Goal: Task Accomplishment & Management: Use online tool/utility

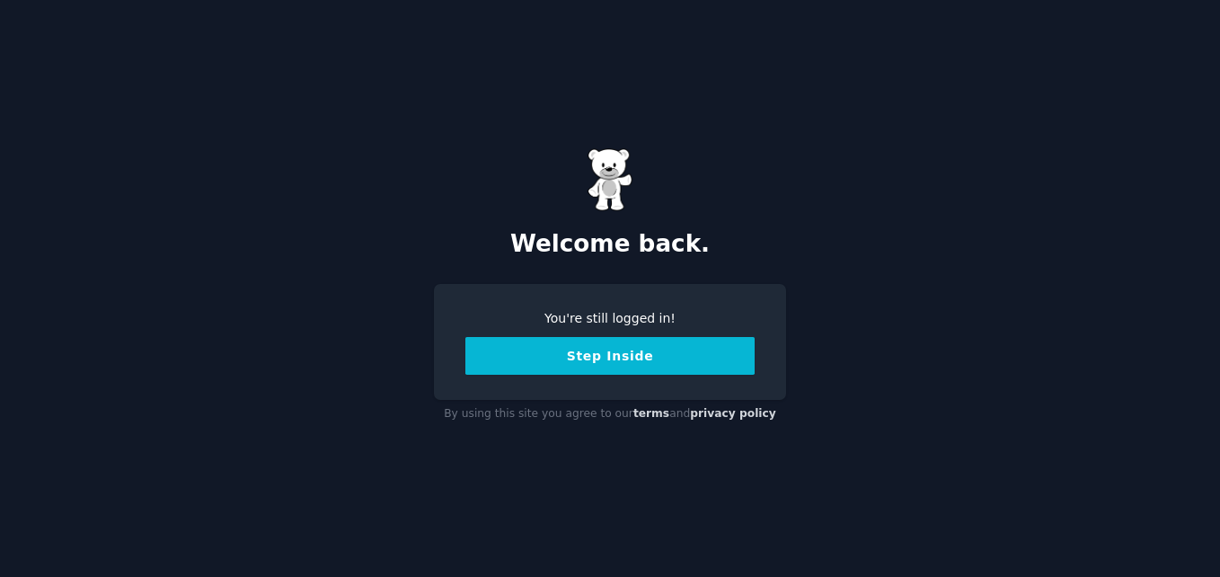
click at [592, 367] on button "Step Inside" at bounding box center [609, 356] width 289 height 38
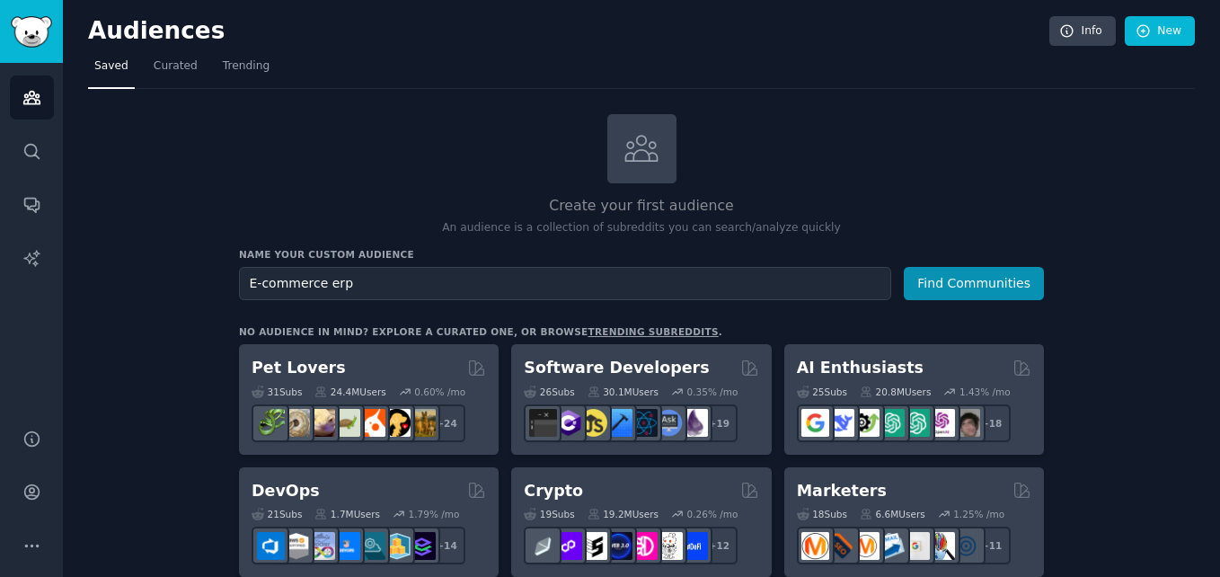
type input "E-commerce erp"
click at [904, 267] on button "Find Communities" at bounding box center [974, 283] width 140 height 33
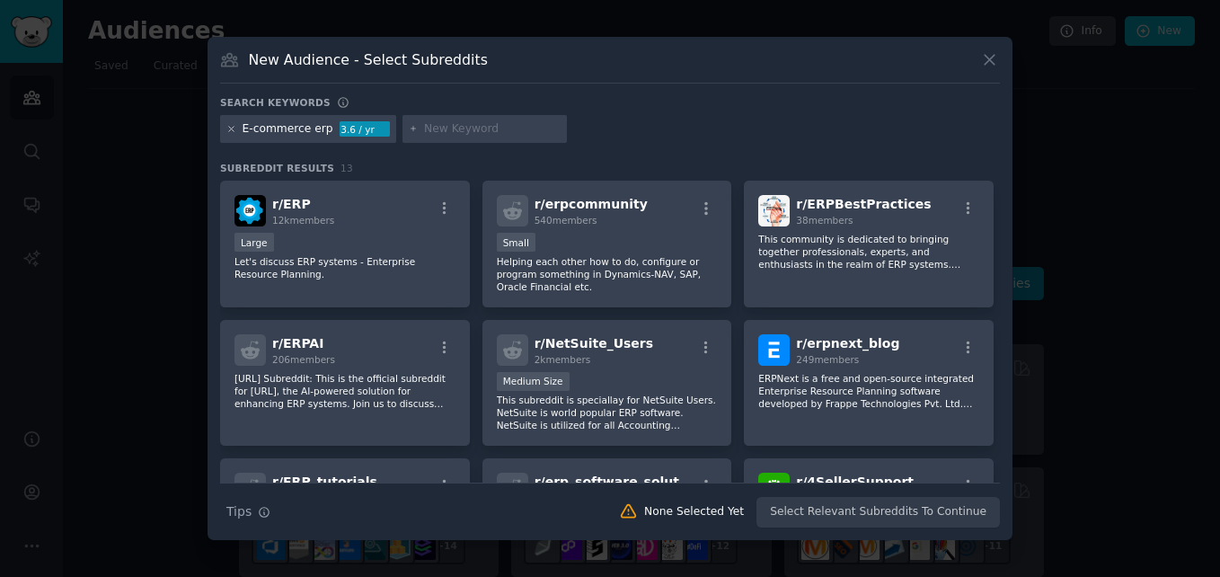
click at [228, 126] on icon at bounding box center [231, 129] width 10 height 10
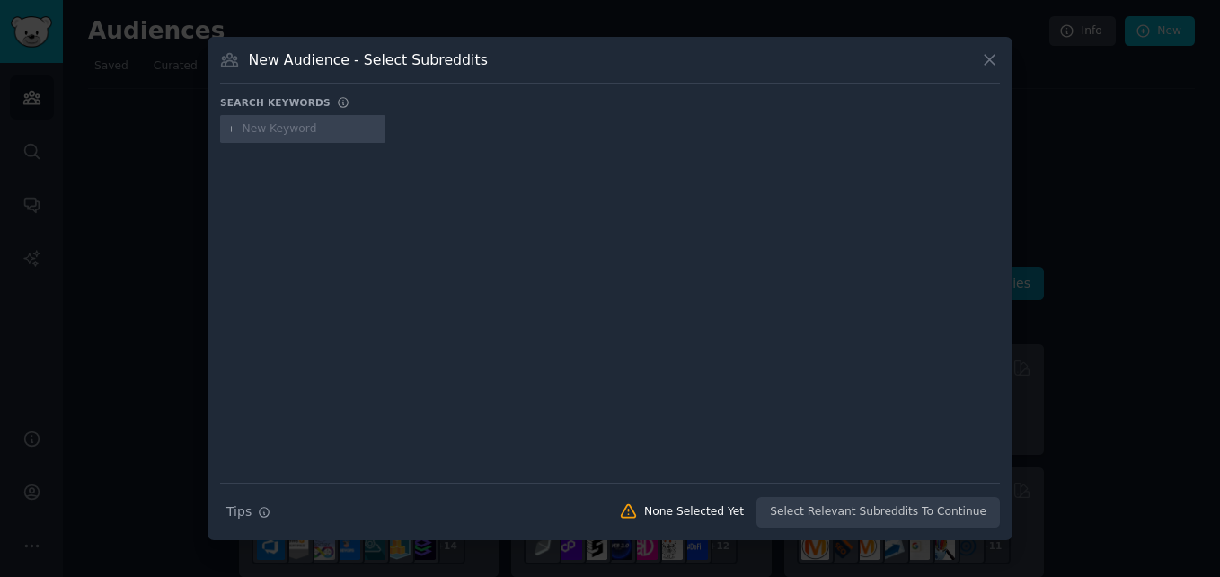
click at [289, 123] on input "text" at bounding box center [311, 129] width 137 height 16
type input "ERP"
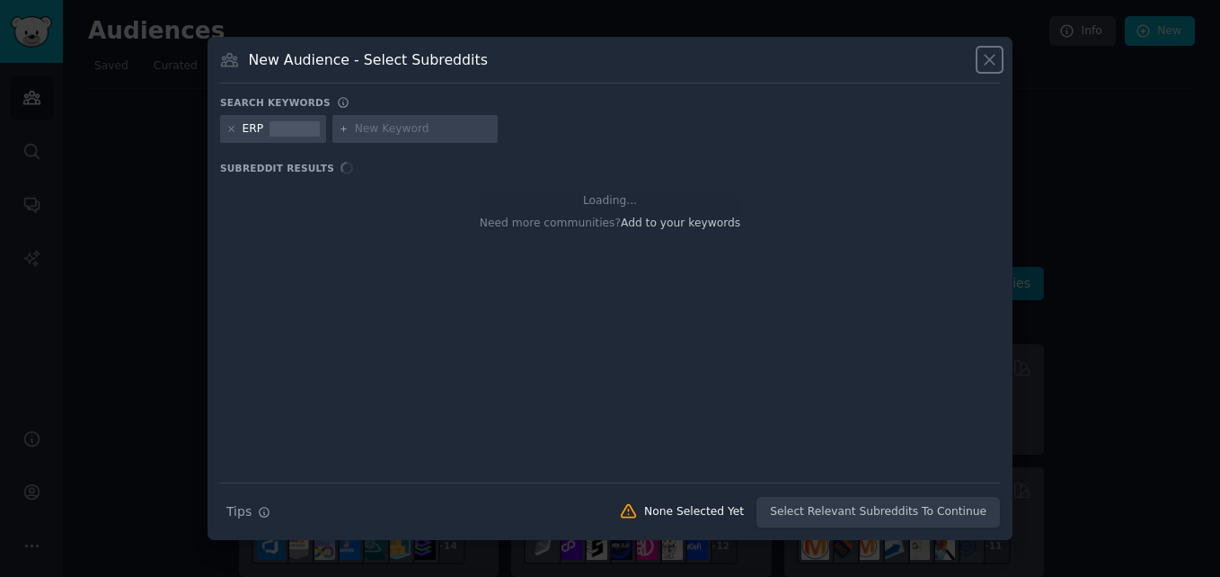
click at [991, 61] on icon at bounding box center [990, 60] width 10 height 10
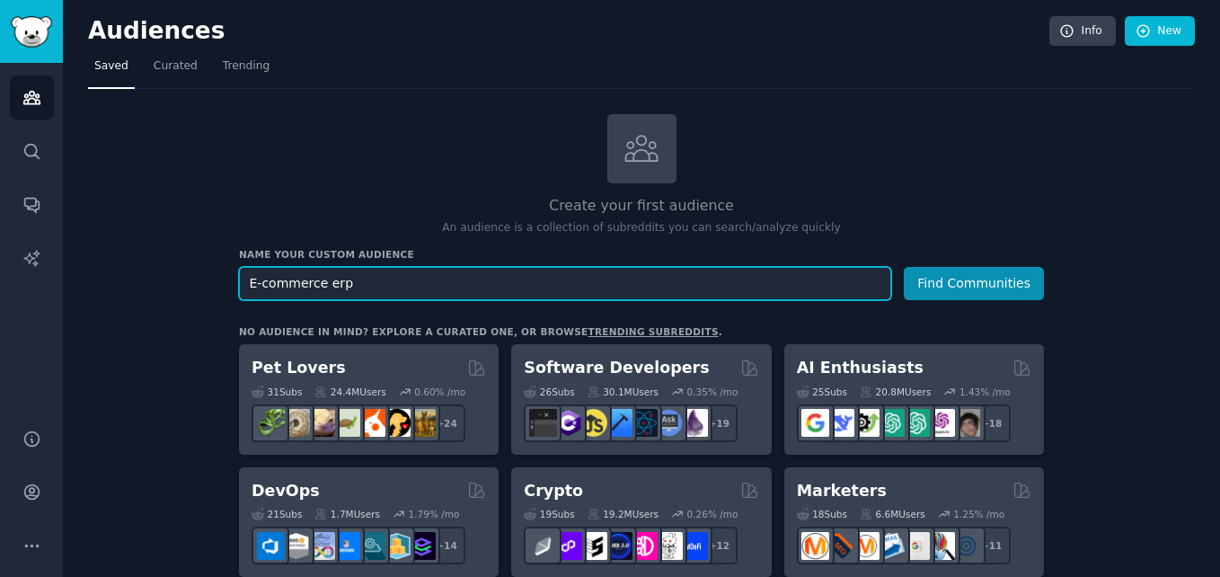
click at [543, 285] on input "E-commerce erp" at bounding box center [565, 283] width 652 height 33
type input "E-commerce"
click at [904, 267] on button "Find Communities" at bounding box center [974, 283] width 140 height 33
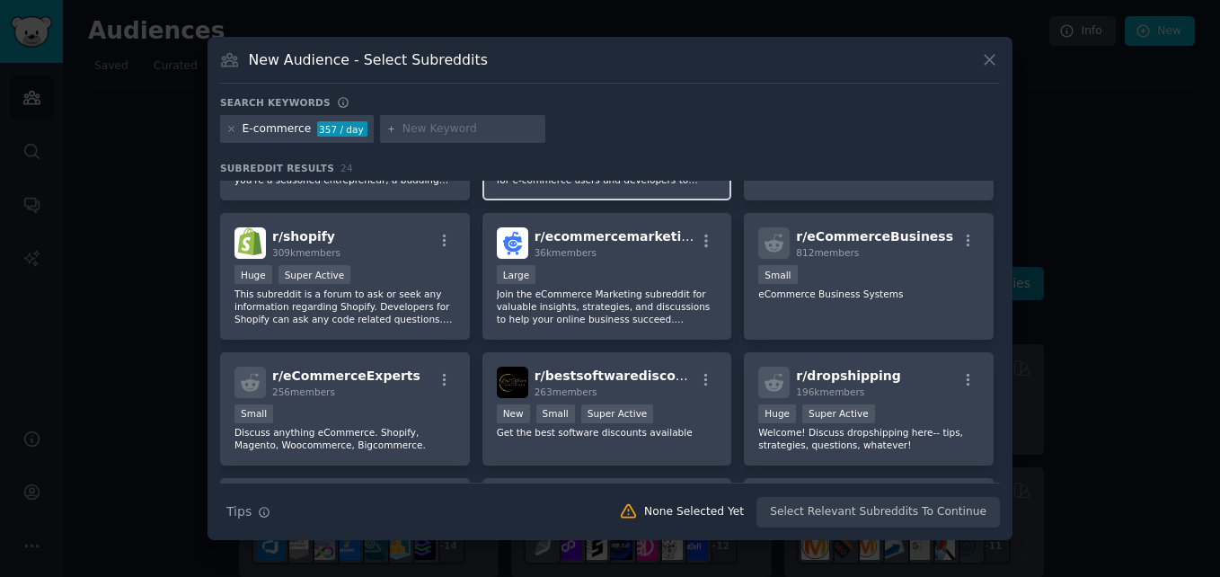
scroll to position [244, 0]
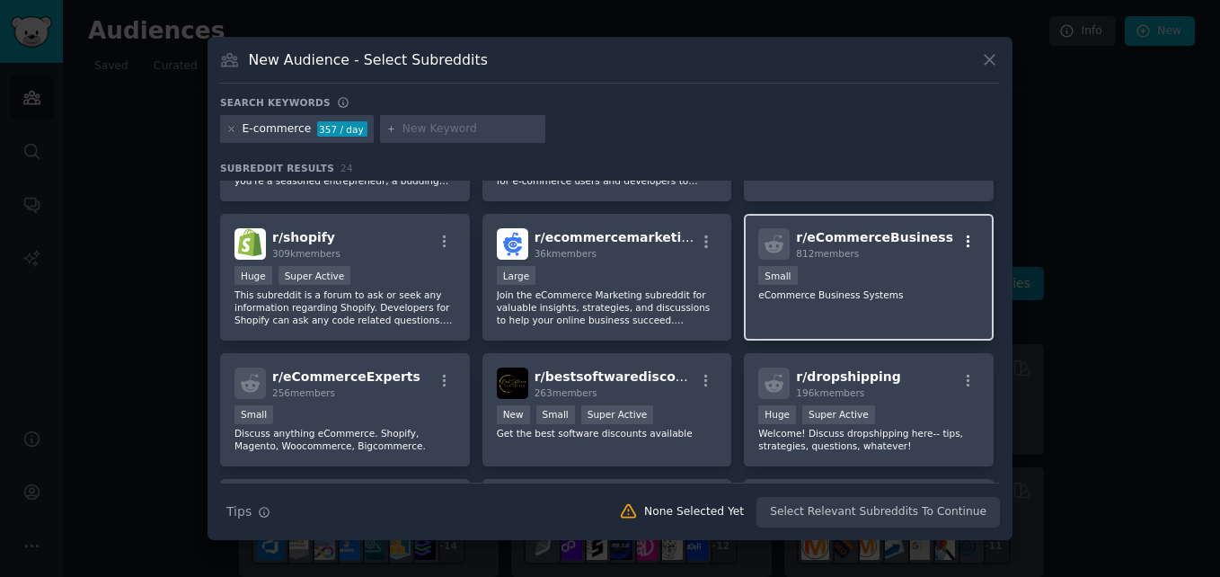
click at [960, 242] on icon "button" at bounding box center [968, 242] width 16 height 16
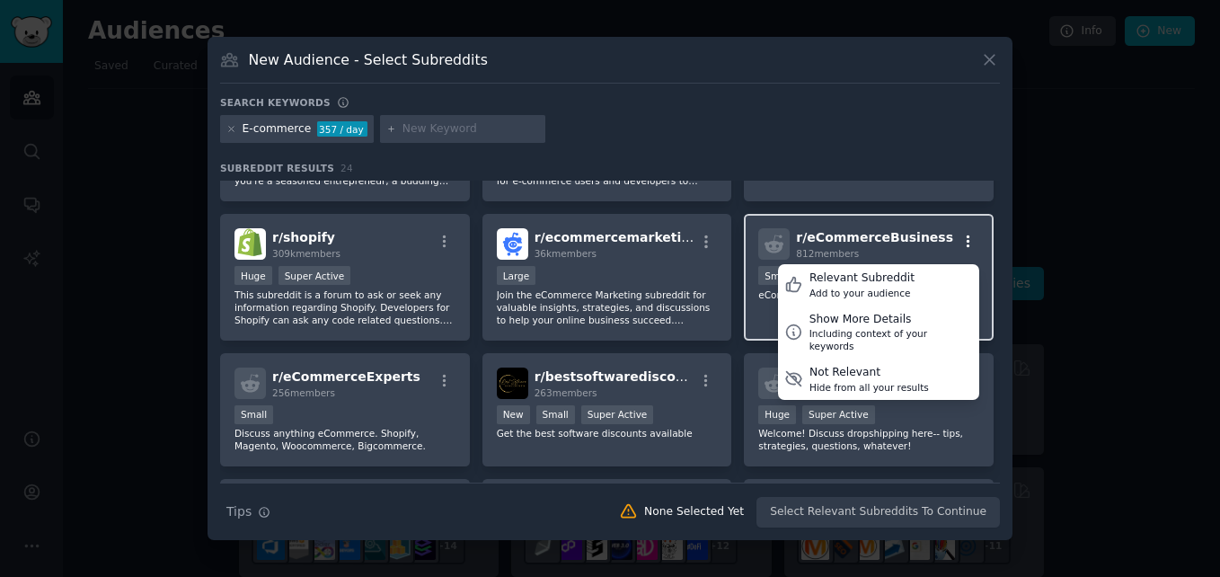
click at [960, 242] on icon "button" at bounding box center [968, 242] width 16 height 16
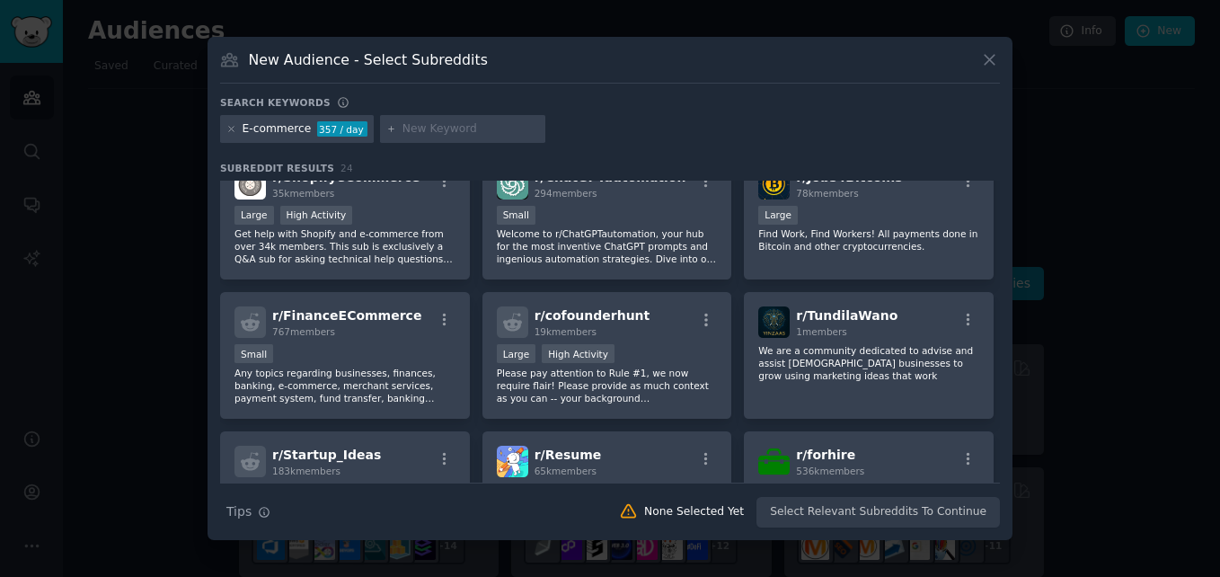
scroll to position [711, 0]
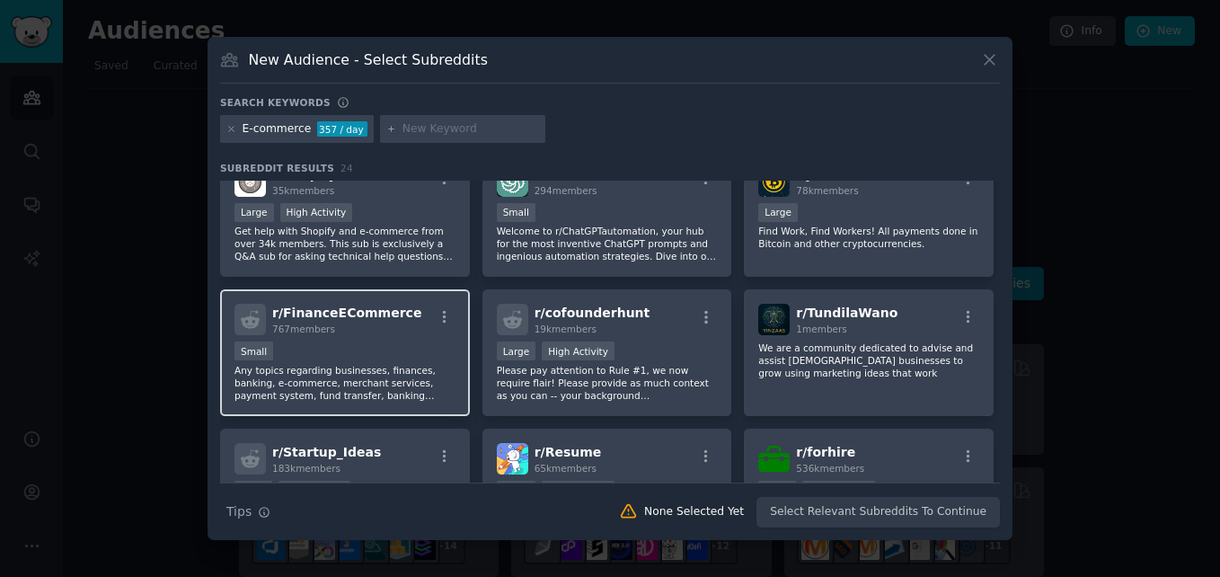
click at [289, 357] on div "Small" at bounding box center [344, 352] width 221 height 22
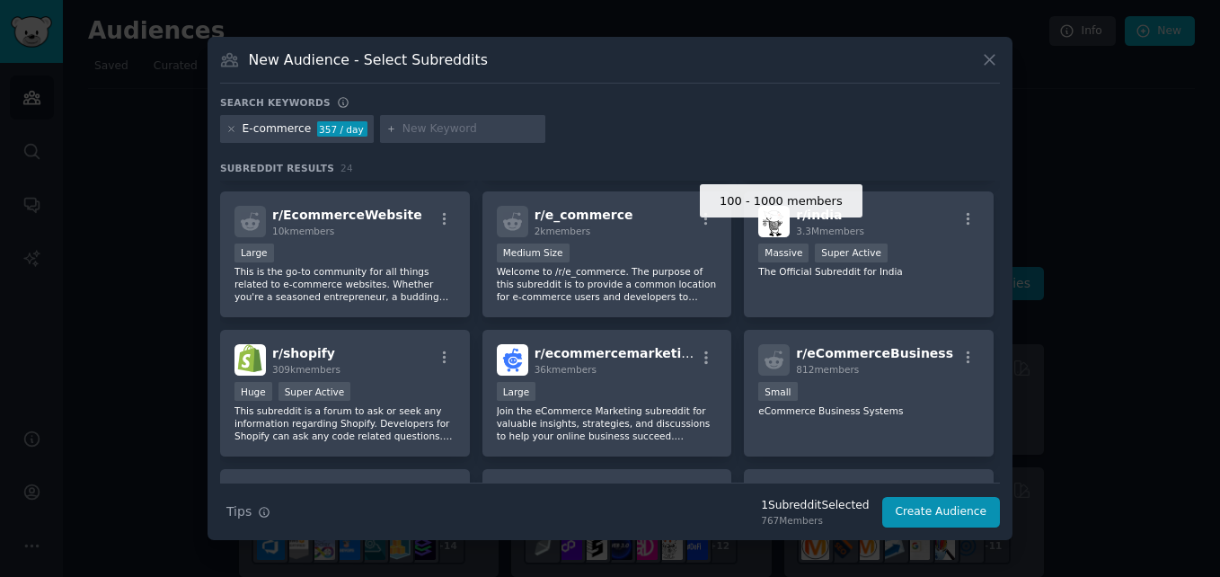
scroll to position [120, 0]
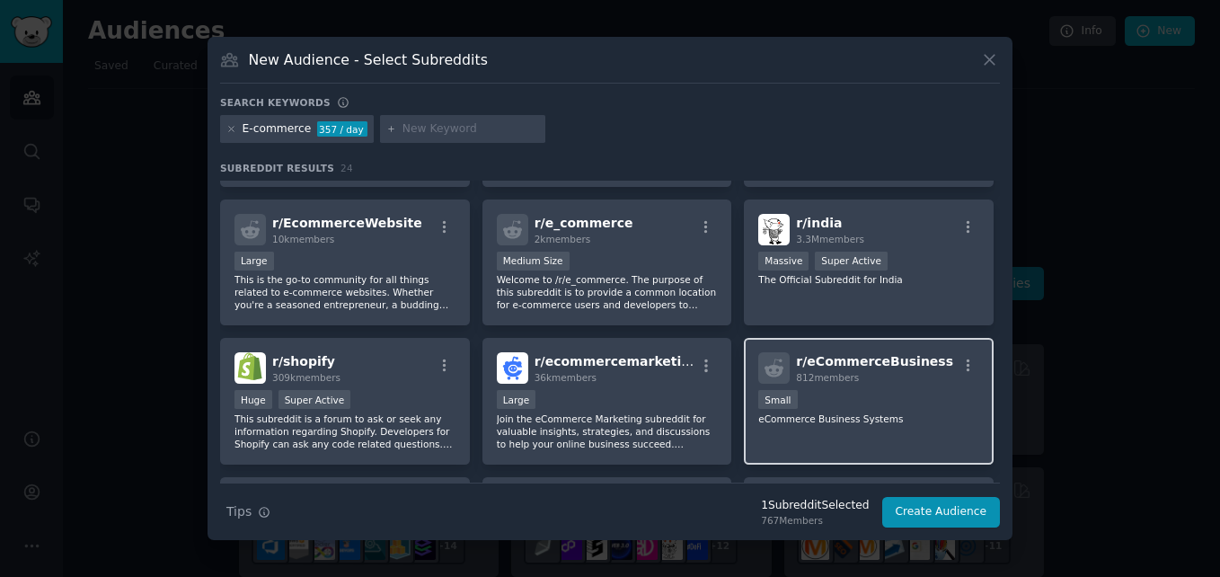
click at [842, 406] on div "100 - 1000 members Small" at bounding box center [868, 401] width 221 height 22
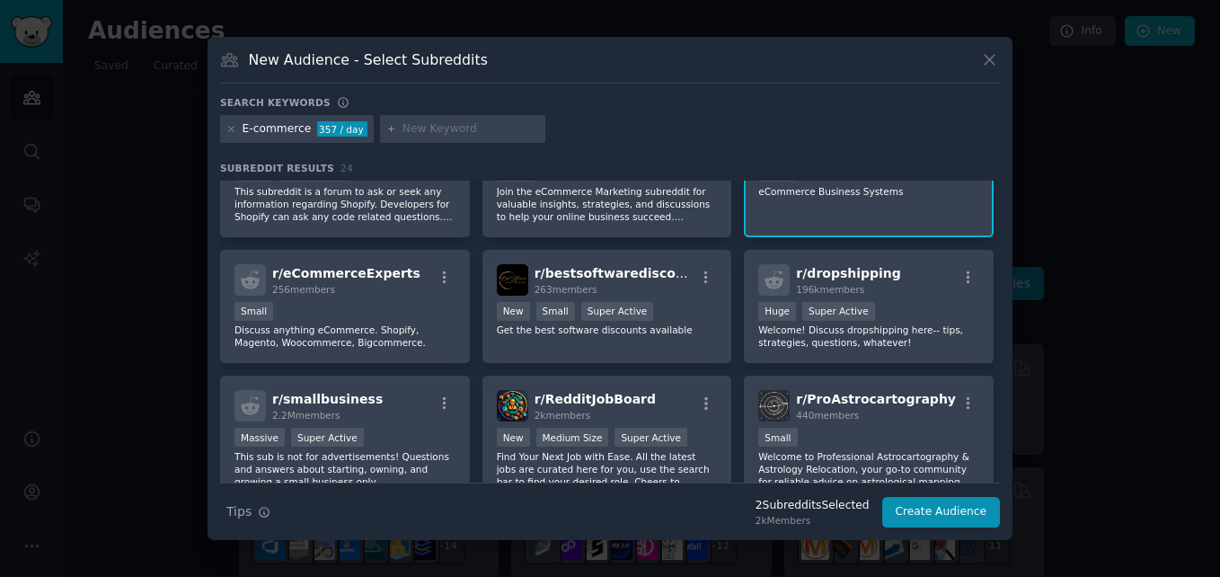
scroll to position [349, 0]
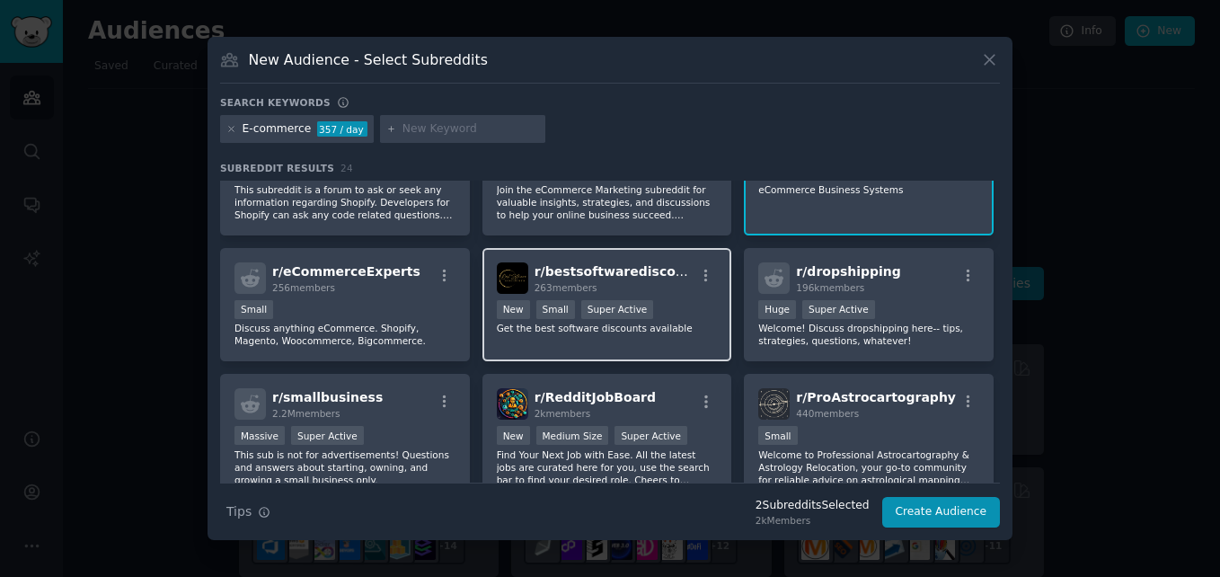
click at [659, 294] on div "r/ bestsoftwarediscounts 263 members >= 95th percentile for submissions / day N…" at bounding box center [607, 305] width 250 height 114
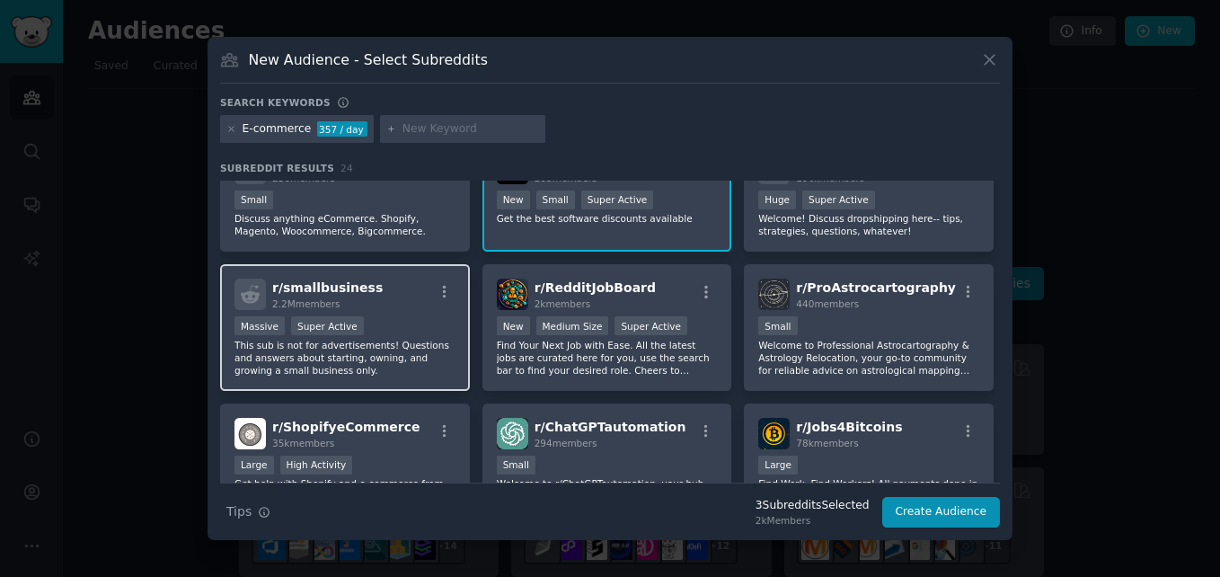
scroll to position [469, 0]
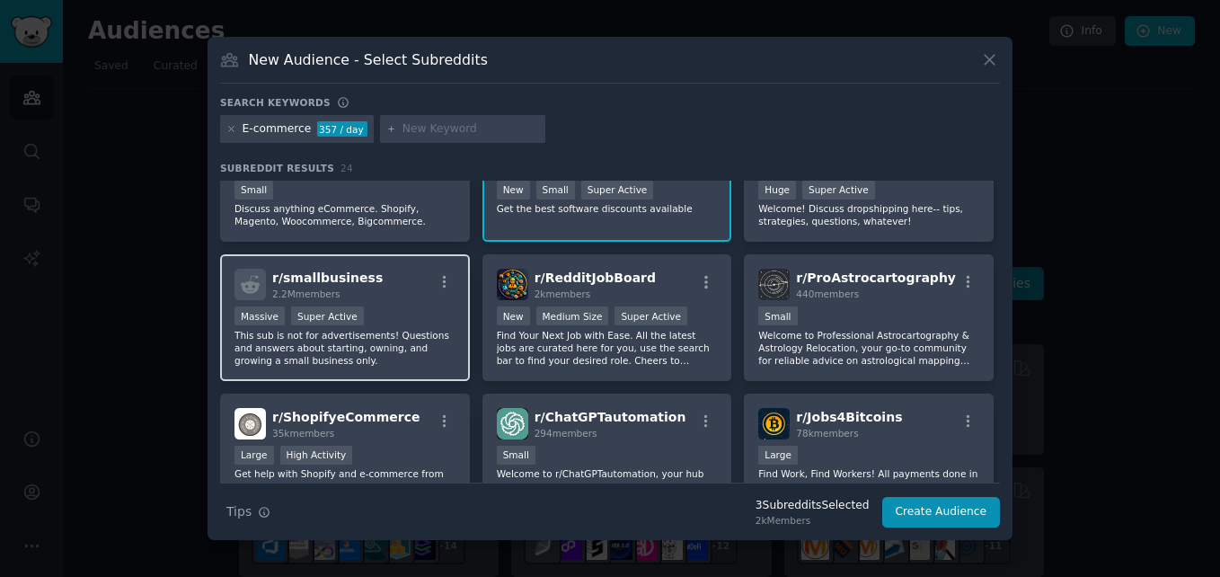
click at [403, 340] on p "This sub is not for advertisements! Questions and answers about starting, ownin…" at bounding box center [344, 348] width 221 height 38
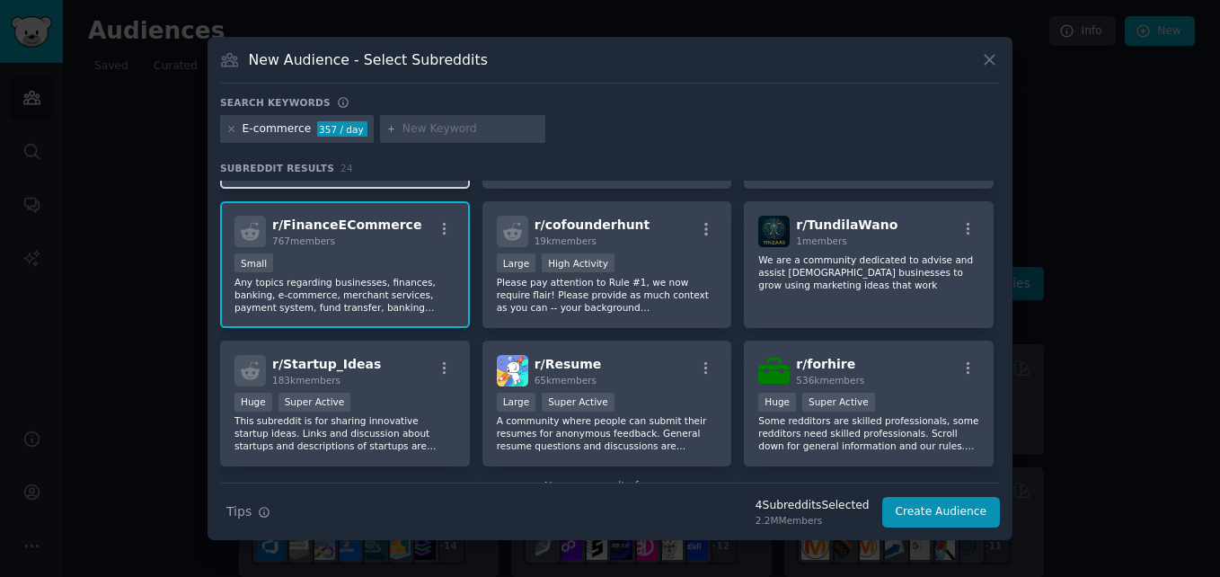
scroll to position [846, 0]
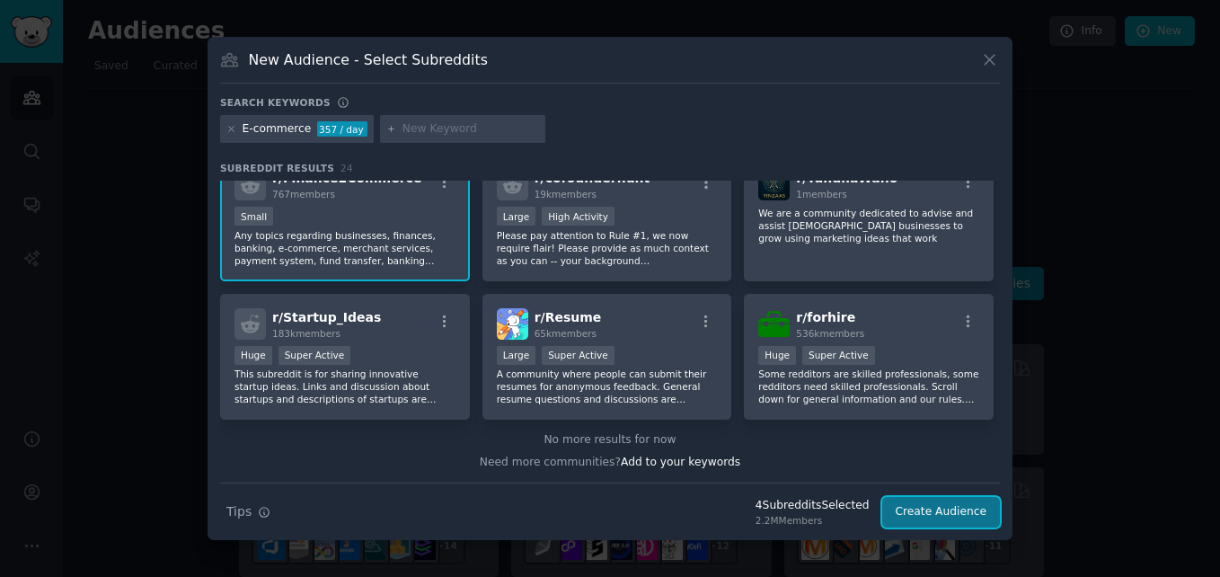
click at [965, 504] on button "Create Audience" at bounding box center [941, 512] width 119 height 31
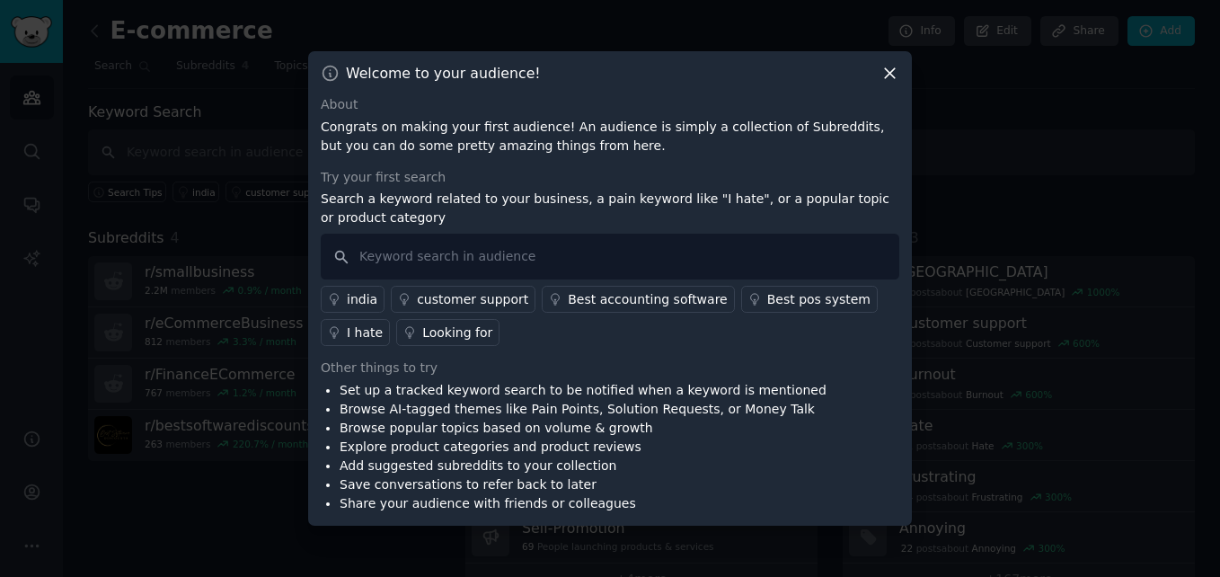
click at [636, 308] on div "Best accounting software" at bounding box center [647, 299] width 159 height 19
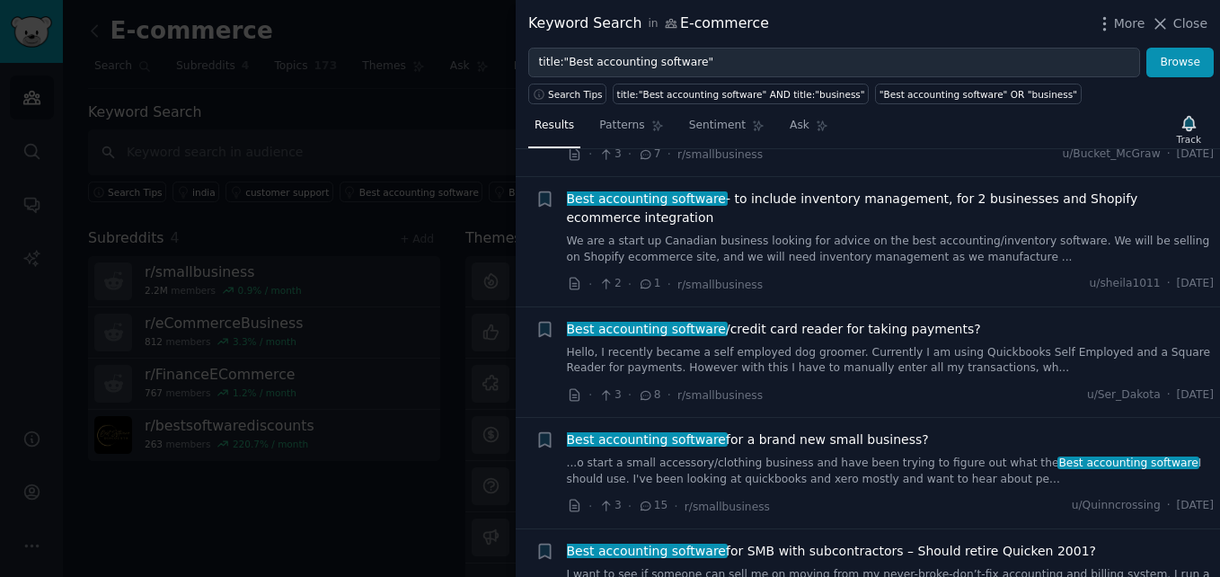
scroll to position [1459, 0]
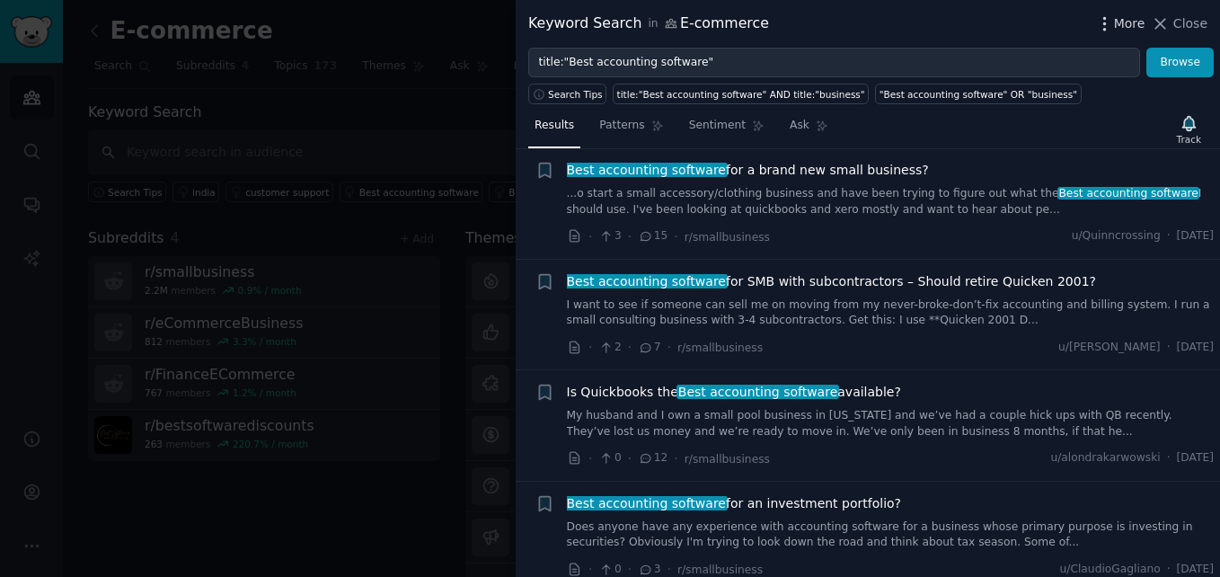
click at [1122, 19] on span "More" at bounding box center [1129, 23] width 31 height 19
click at [1187, 27] on span "Close" at bounding box center [1190, 23] width 34 height 19
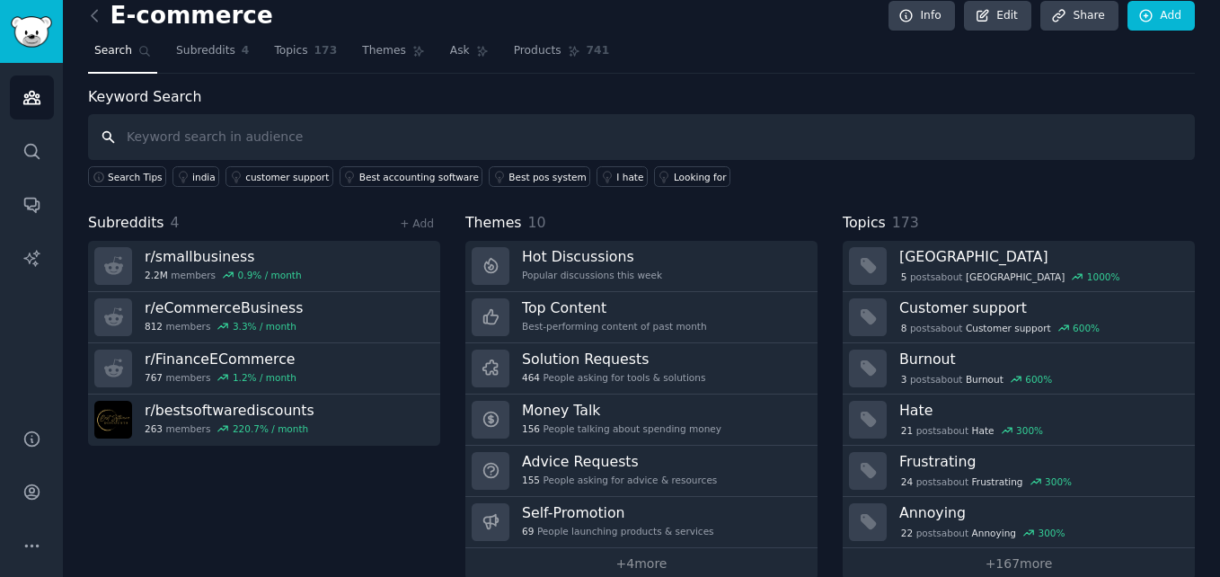
scroll to position [17, 0]
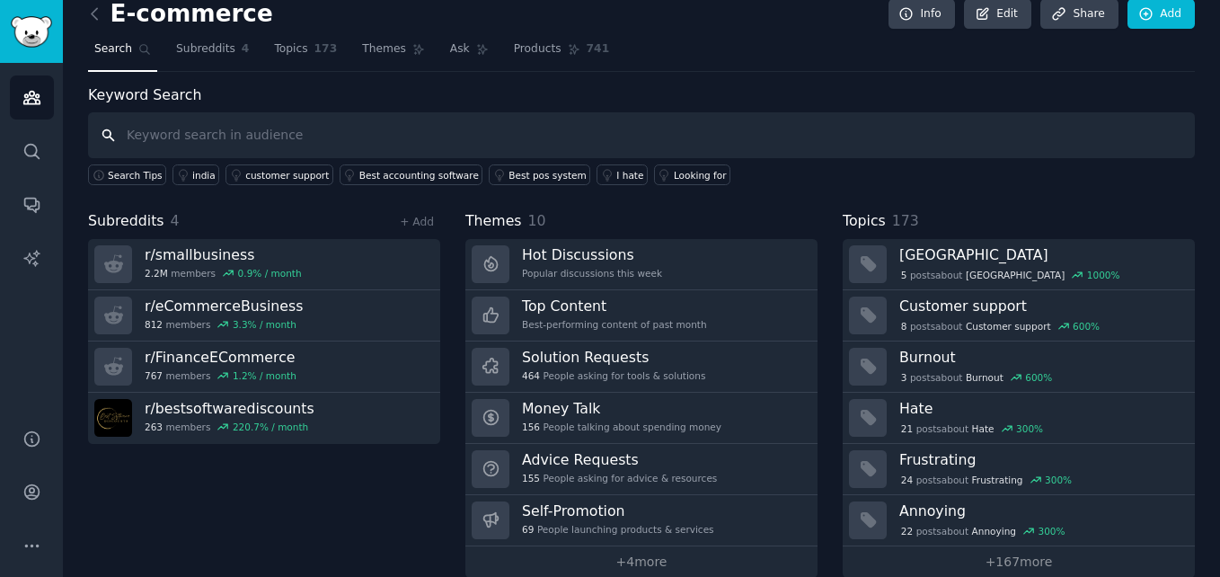
click at [356, 124] on input "text" at bounding box center [641, 135] width 1107 height 46
type input "inventory"
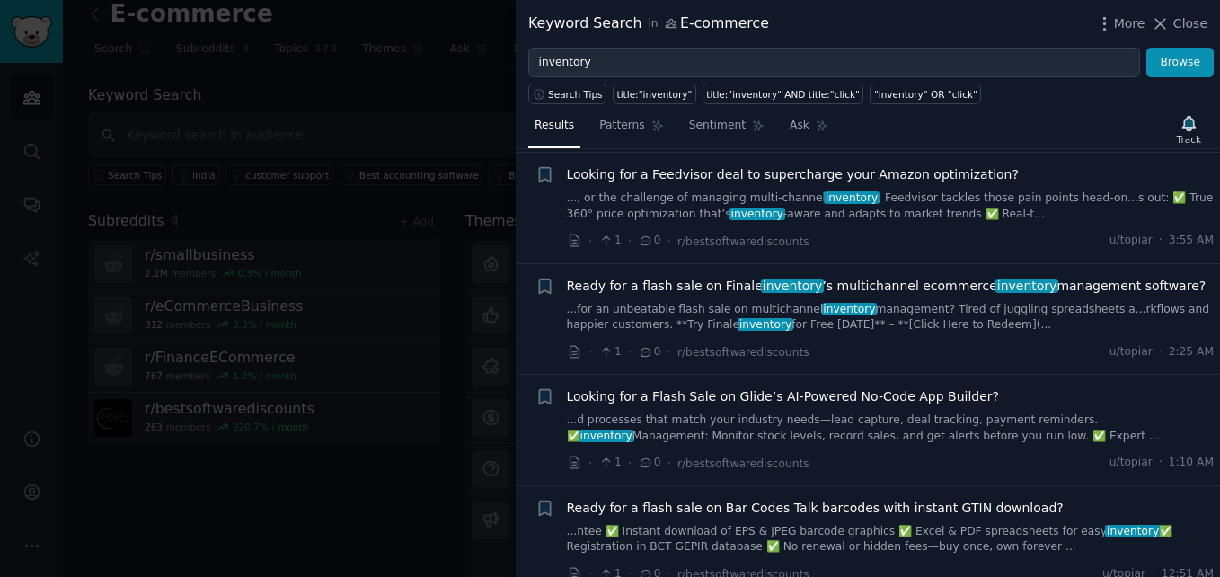
scroll to position [840, 0]
click at [1188, 28] on span "Close" at bounding box center [1190, 23] width 34 height 19
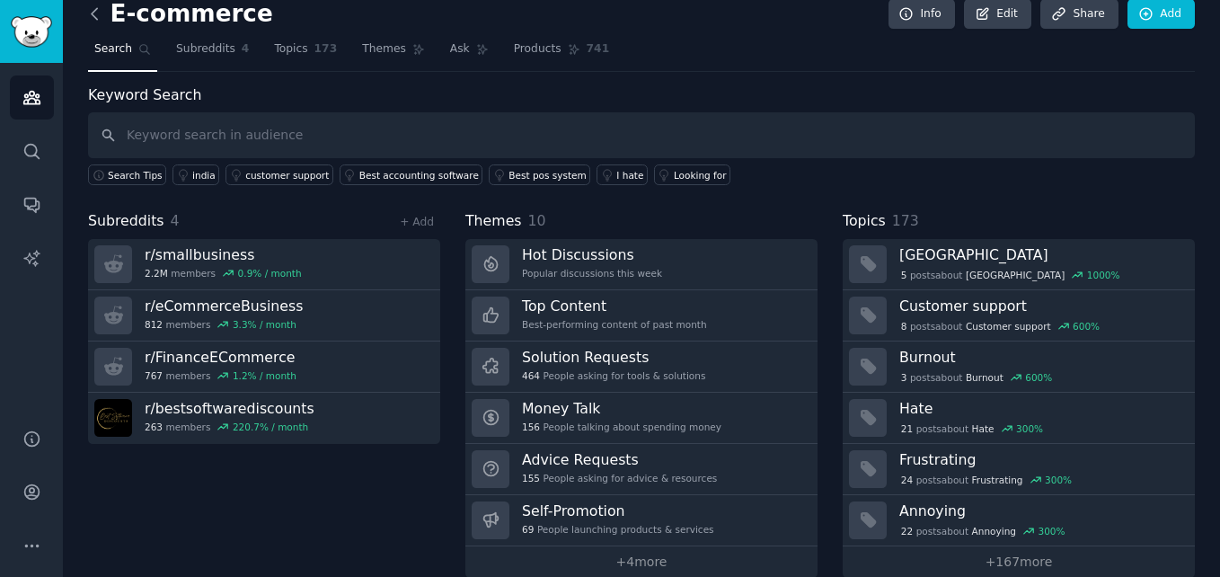
click at [95, 17] on icon at bounding box center [94, 13] width 5 height 11
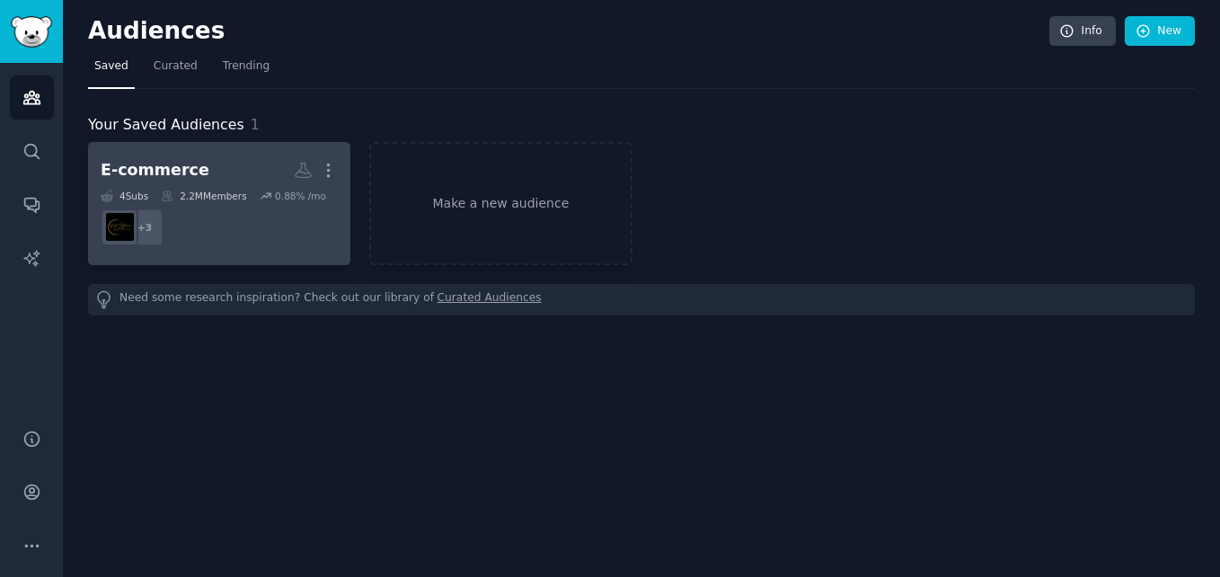
click at [185, 160] on div "E-commerce" at bounding box center [155, 170] width 109 height 22
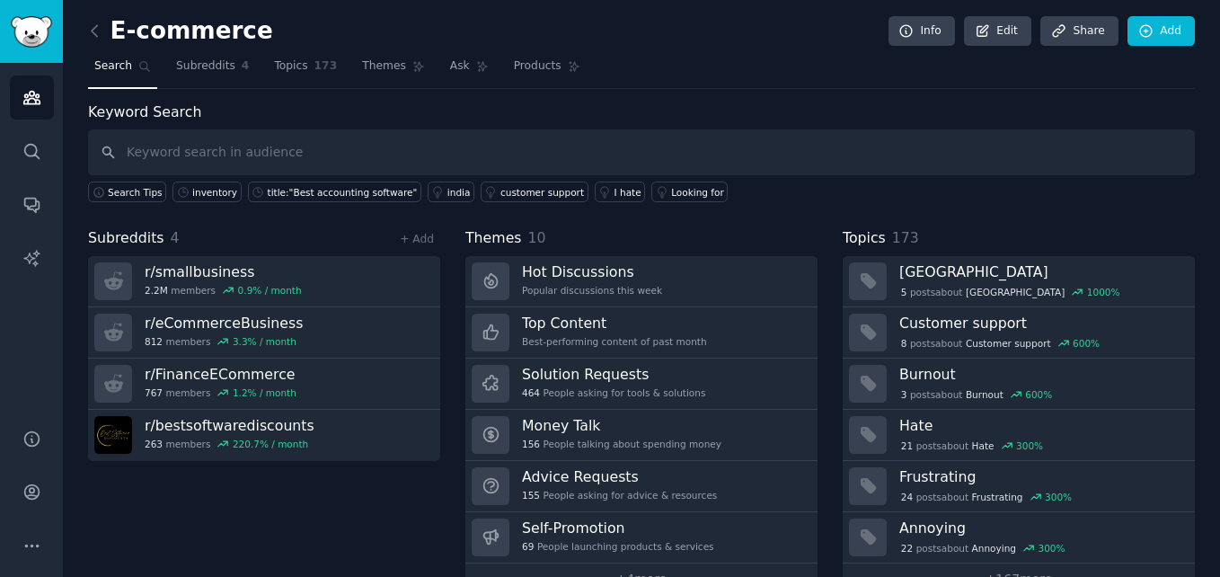
click at [266, 165] on input "text" at bounding box center [641, 152] width 1107 height 46
click at [92, 26] on icon at bounding box center [94, 31] width 19 height 19
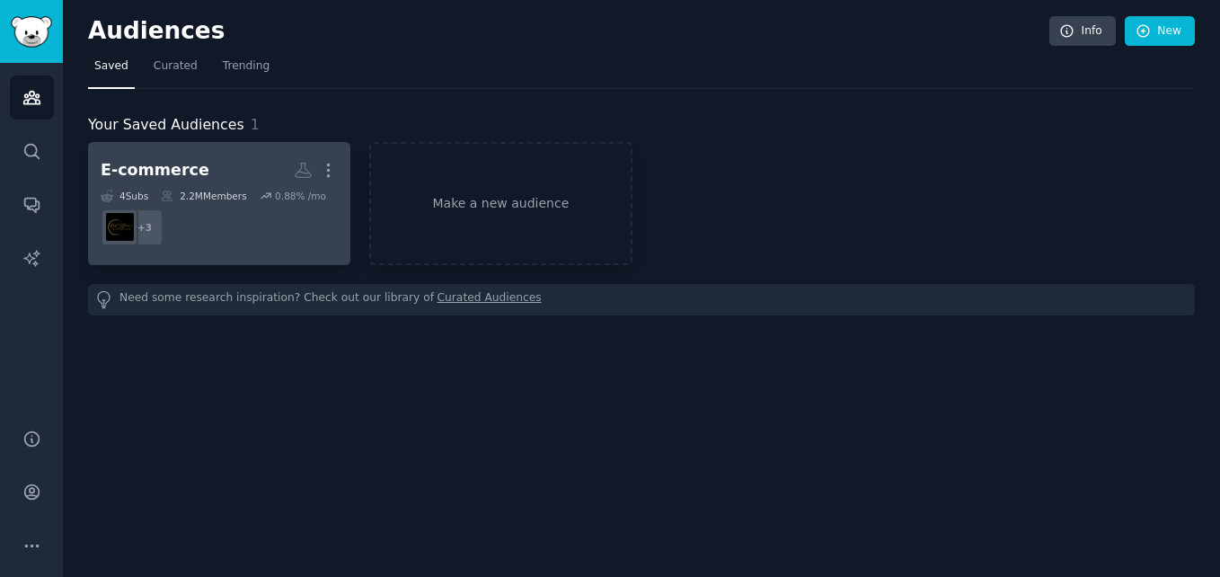
click at [176, 230] on dd "r/smallbusiness, r/eCommerceBusiness, r/FinanceECommerce + 3" at bounding box center [219, 227] width 237 height 50
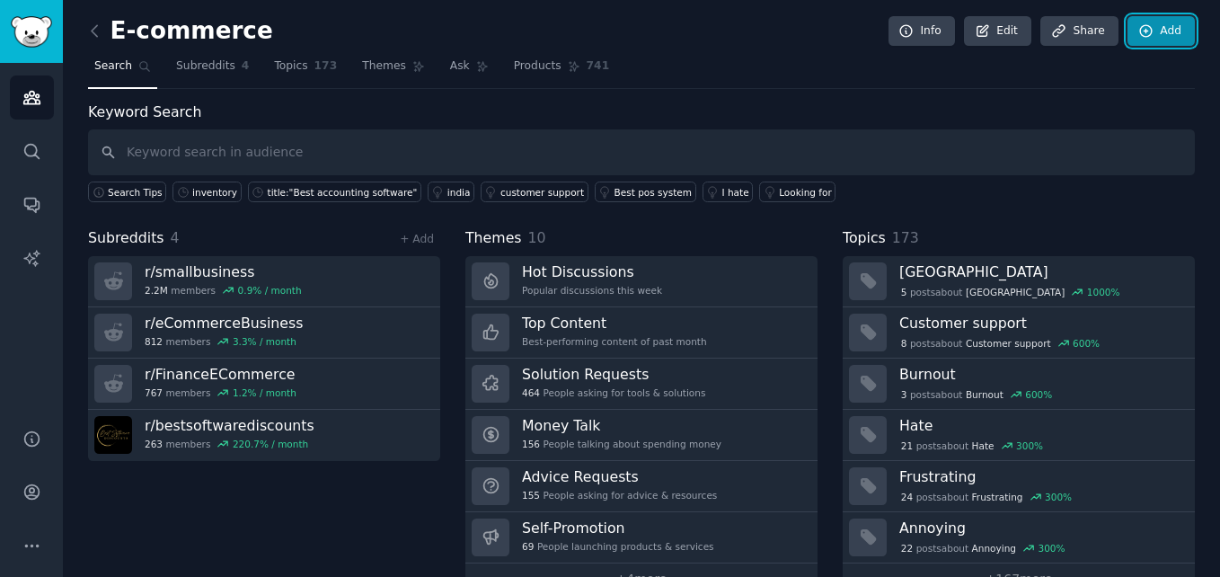
click at [1180, 23] on link "Add" at bounding box center [1160, 31] width 67 height 31
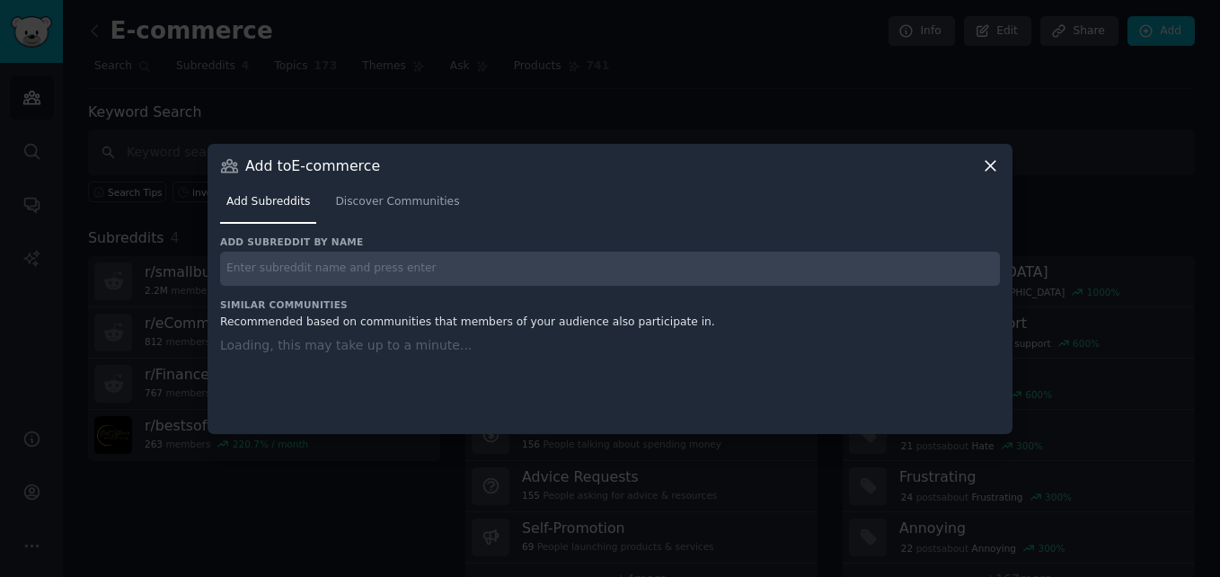
click at [388, 275] on input "text" at bounding box center [610, 269] width 780 height 35
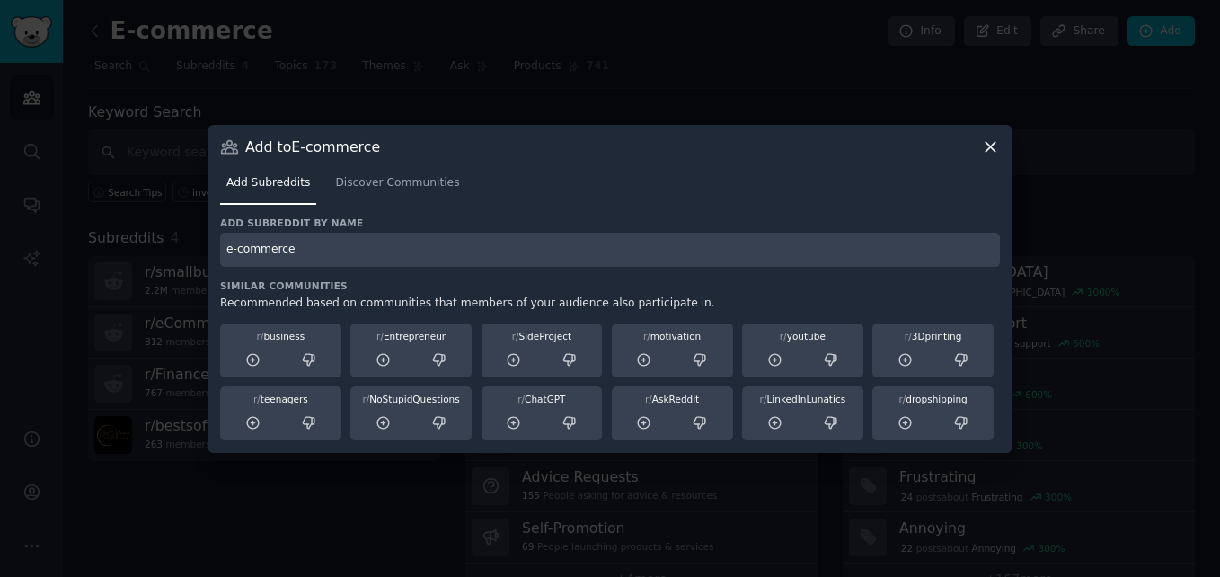
type input "e-commerce"
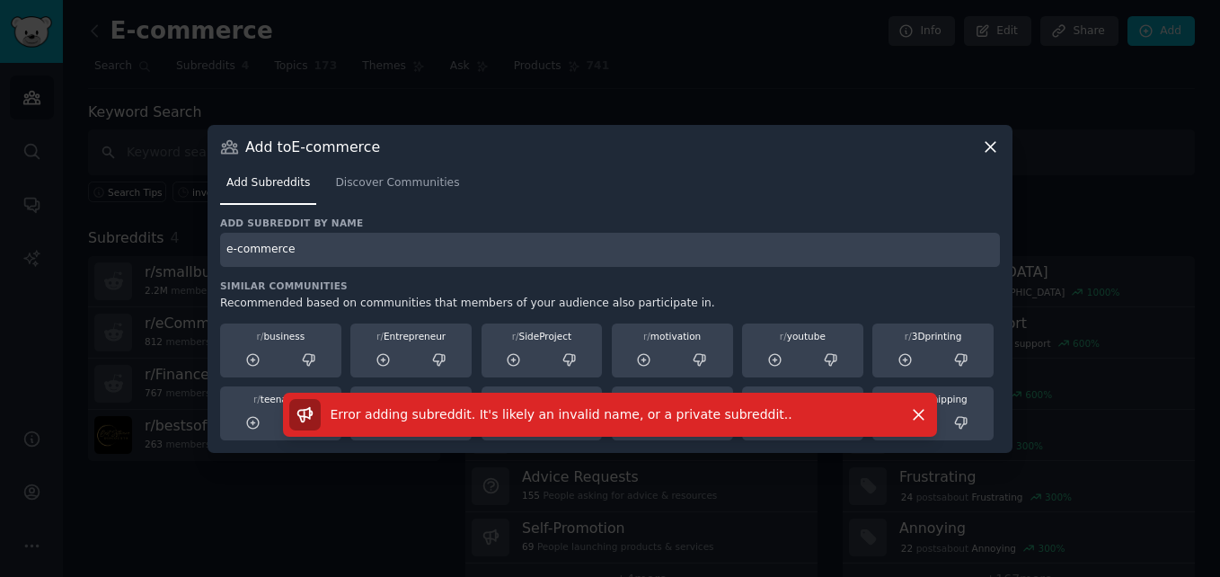
click at [693, 201] on nav "Add Subreddits Discover Communities" at bounding box center [610, 187] width 780 height 37
click at [923, 411] on icon "button" at bounding box center [918, 414] width 19 height 19
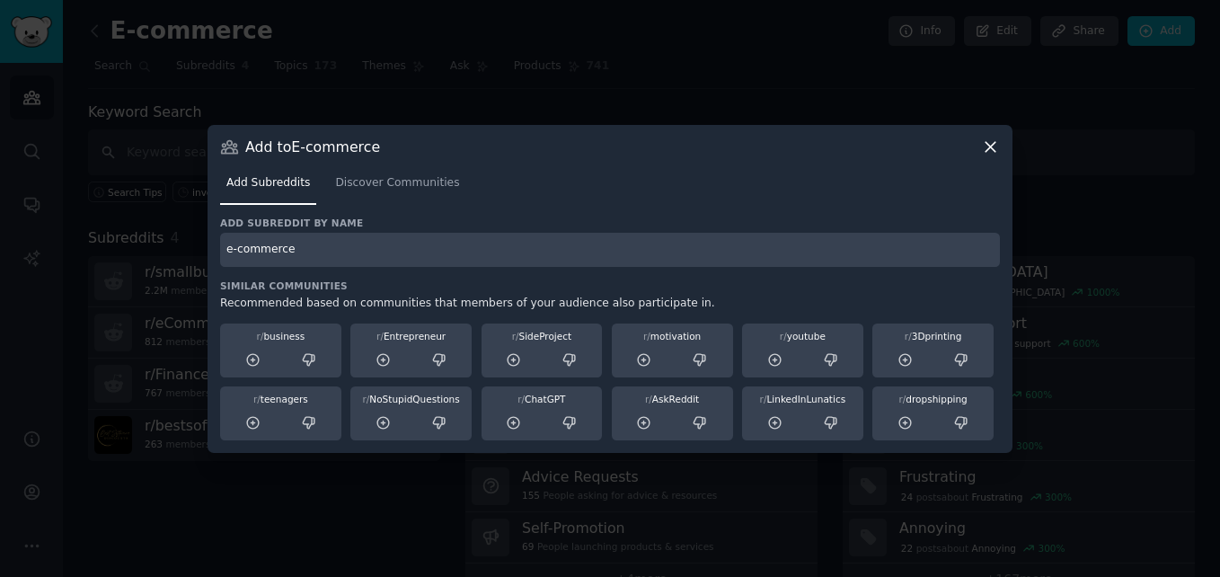
click at [987, 149] on icon at bounding box center [990, 147] width 10 height 10
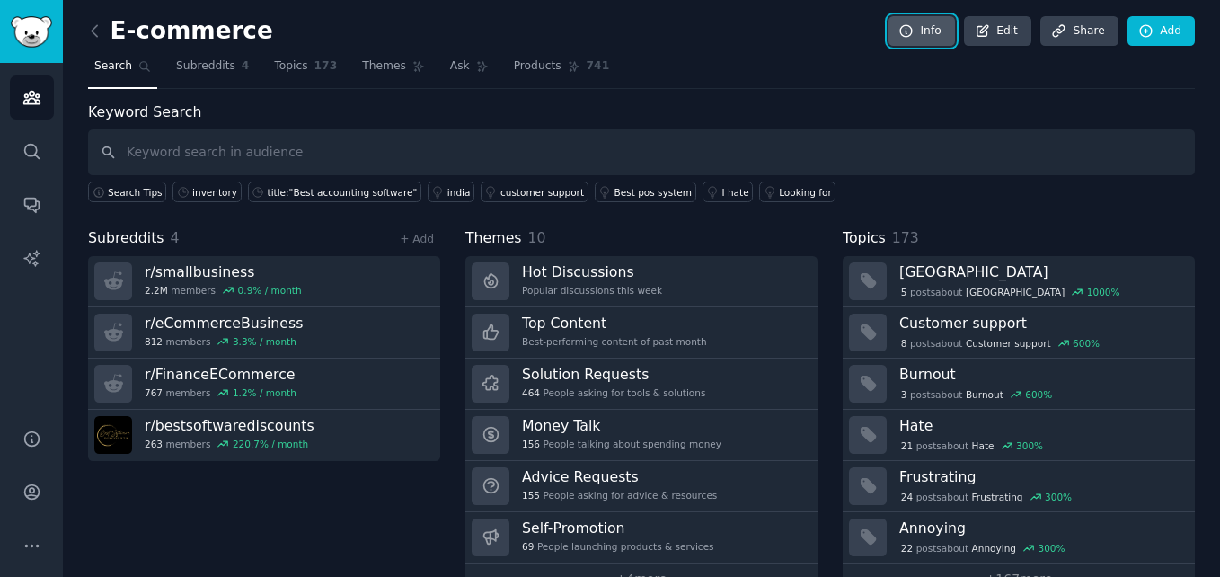
click at [933, 28] on link "Info" at bounding box center [921, 31] width 66 height 31
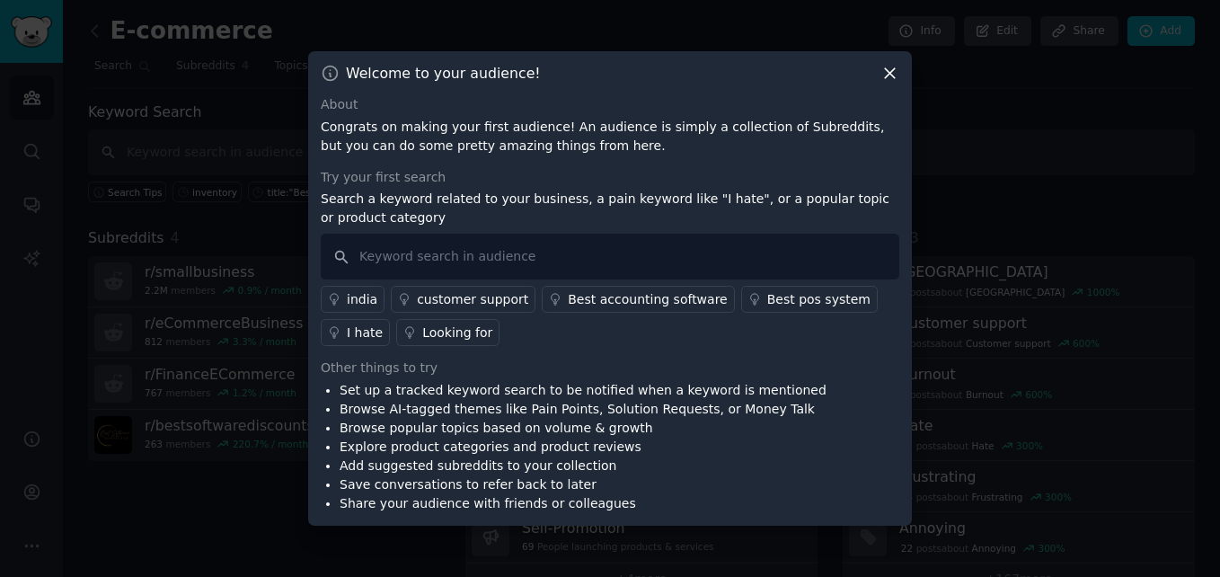
click at [931, 30] on div at bounding box center [610, 288] width 1220 height 577
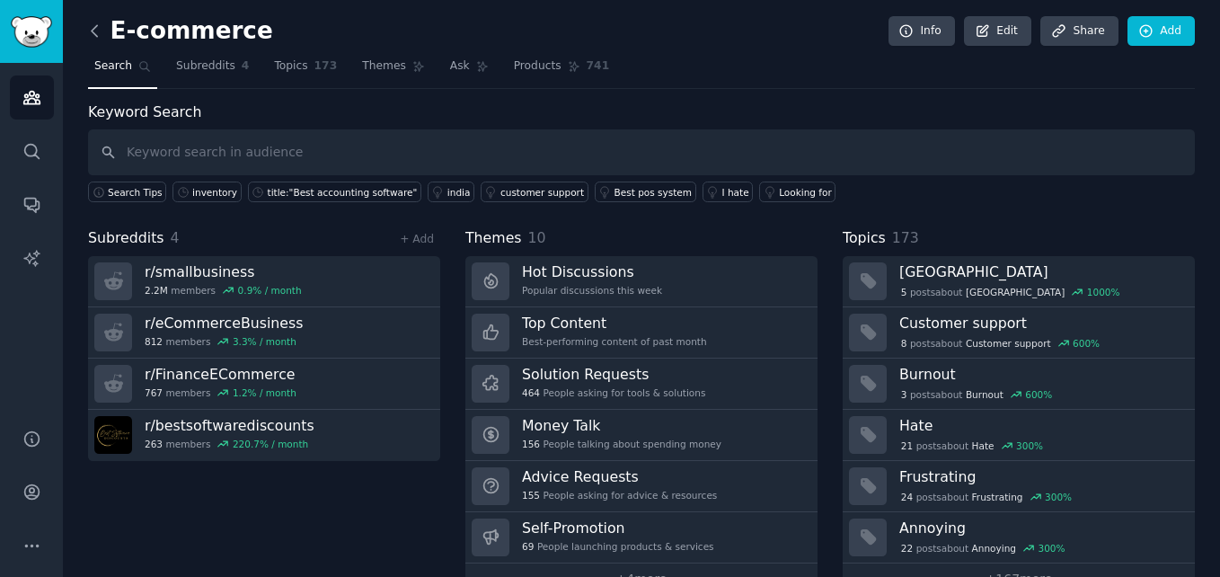
click at [97, 31] on icon at bounding box center [94, 31] width 19 height 19
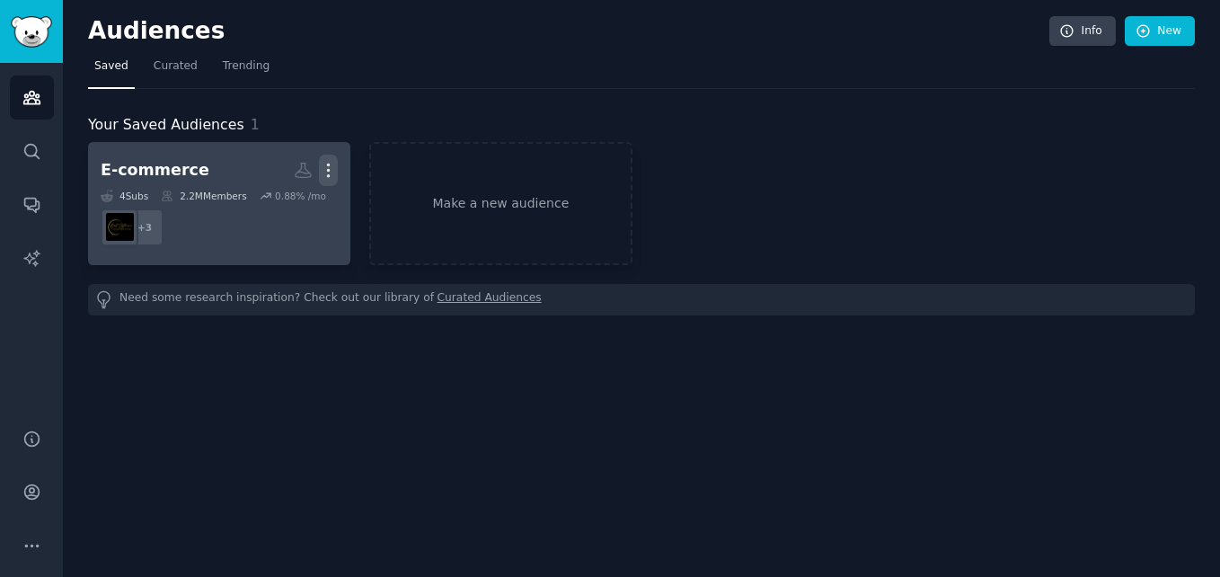
click at [328, 171] on icon "button" at bounding box center [329, 170] width 2 height 13
click at [278, 210] on p "Delete" at bounding box center [279, 208] width 41 height 19
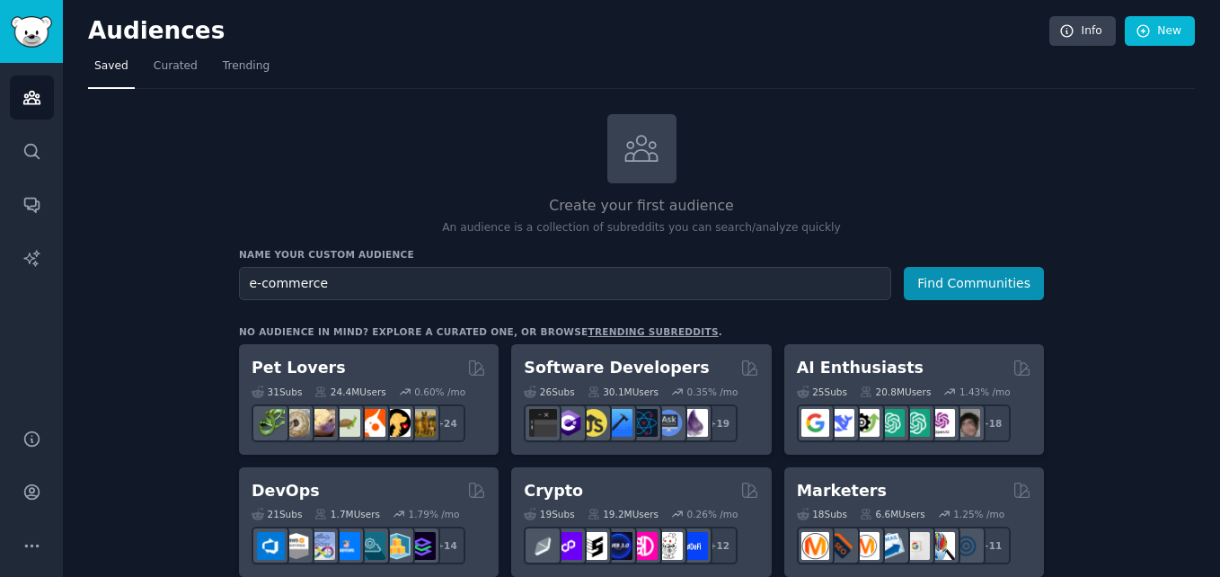
type input "e-commerce"
click at [904, 267] on button "Find Communities" at bounding box center [974, 283] width 140 height 33
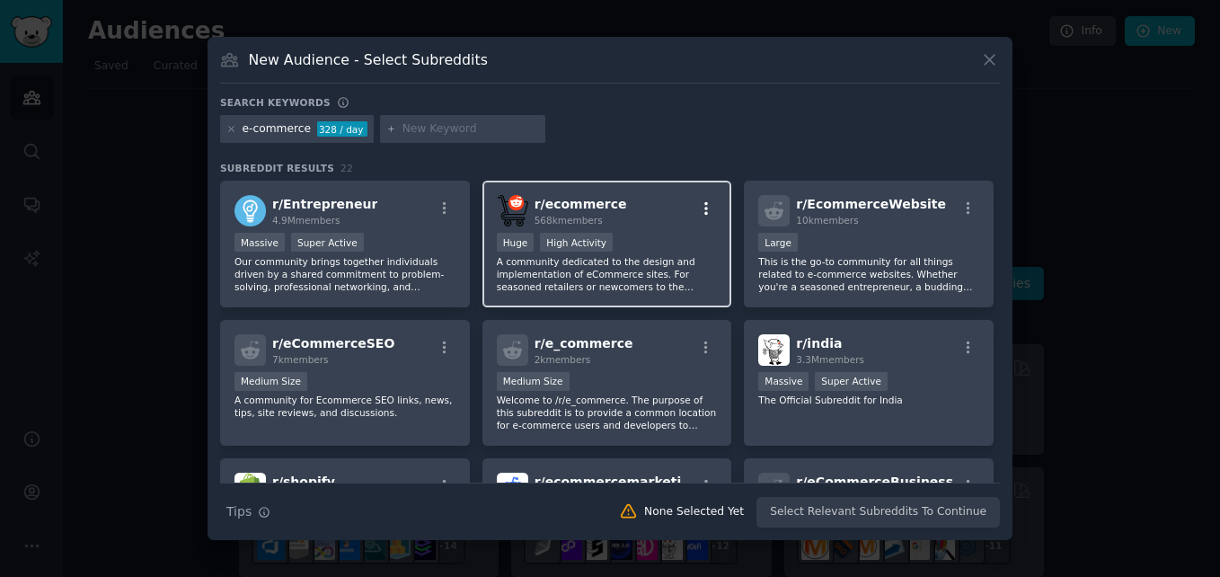
click at [701, 210] on icon "button" at bounding box center [706, 208] width 16 height 16
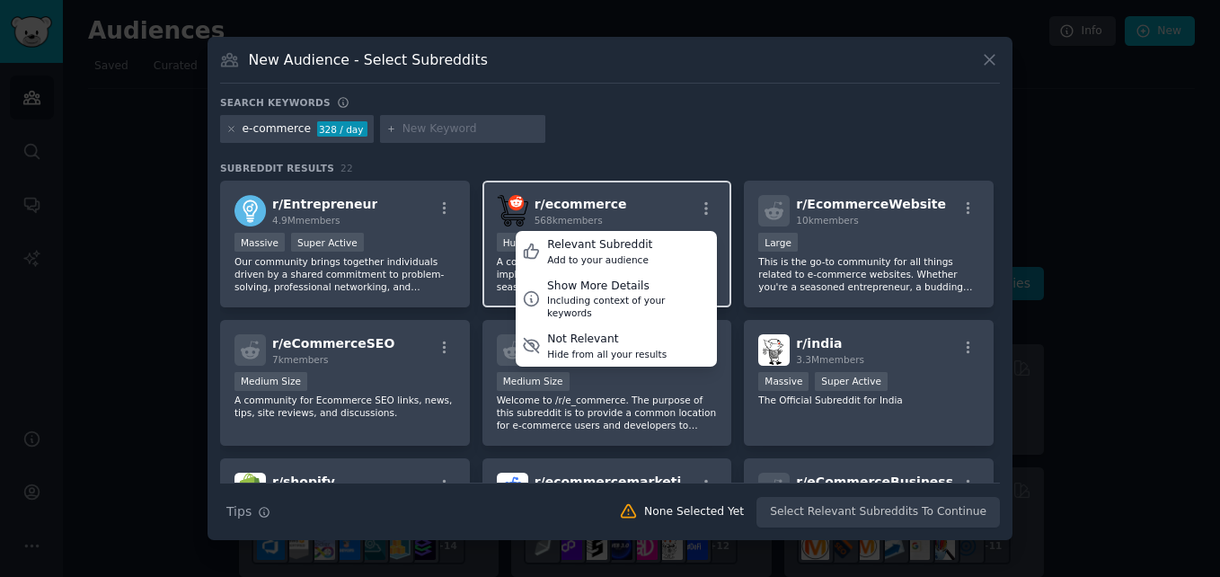
click at [659, 206] on div "r/ ecommerce 568k members Relevant Subreddit Add to your audience Show More Det…" at bounding box center [607, 210] width 221 height 31
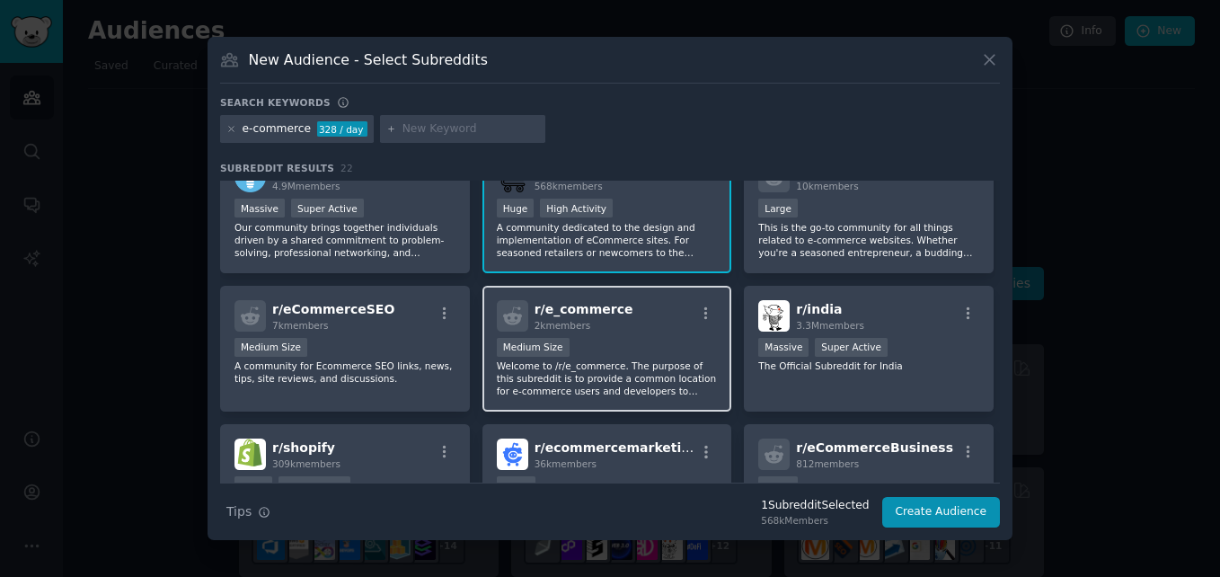
scroll to position [37, 0]
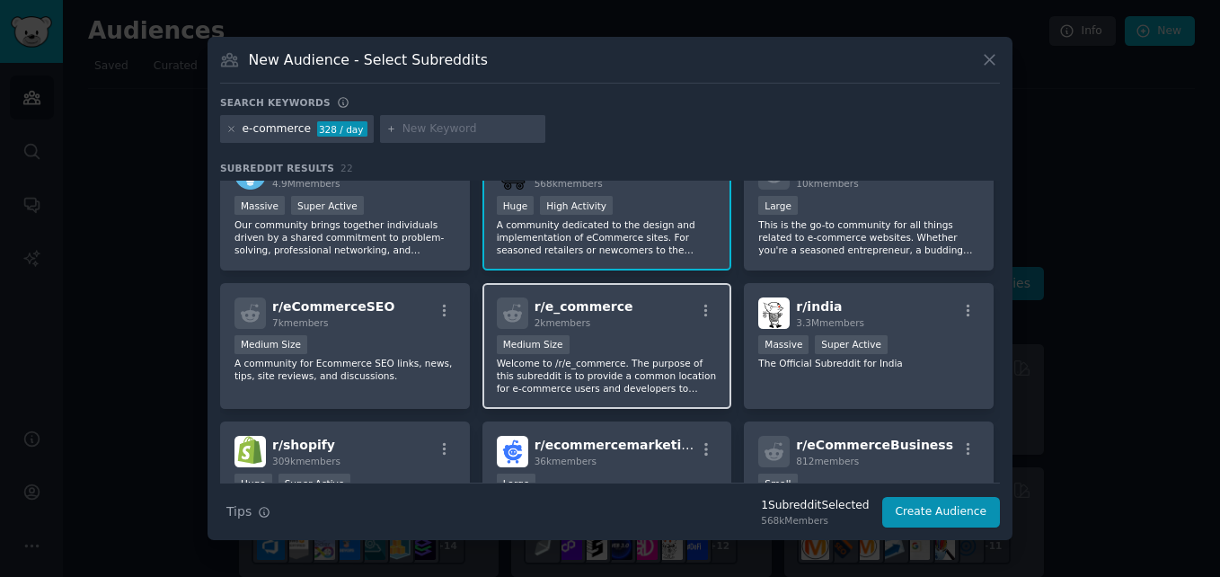
click at [649, 348] on div "Medium Size" at bounding box center [607, 346] width 221 height 22
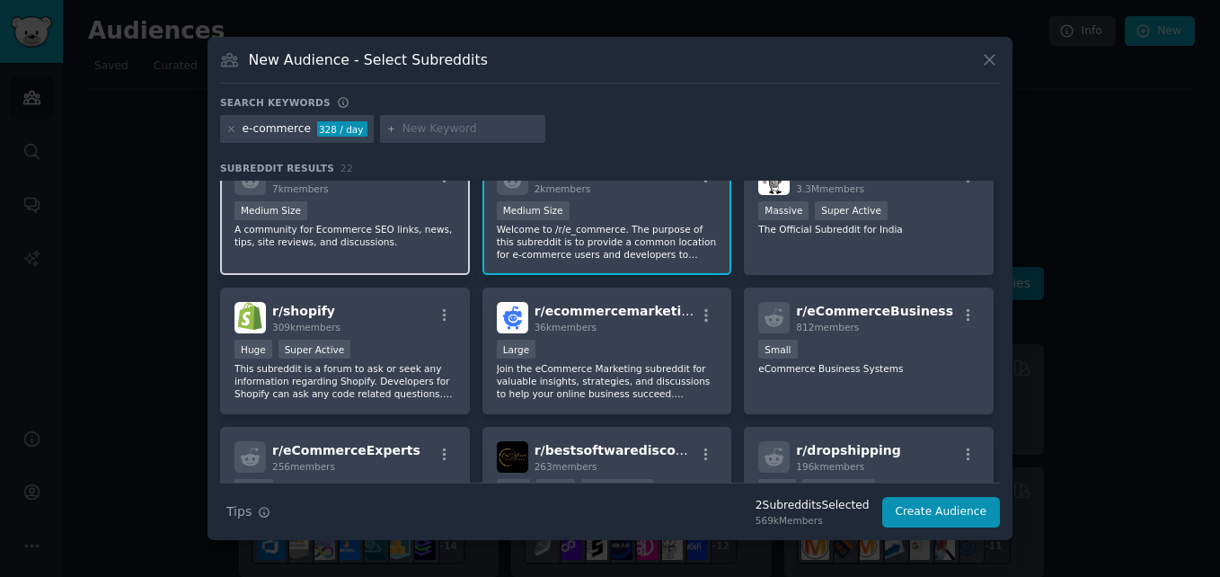
scroll to position [172, 0]
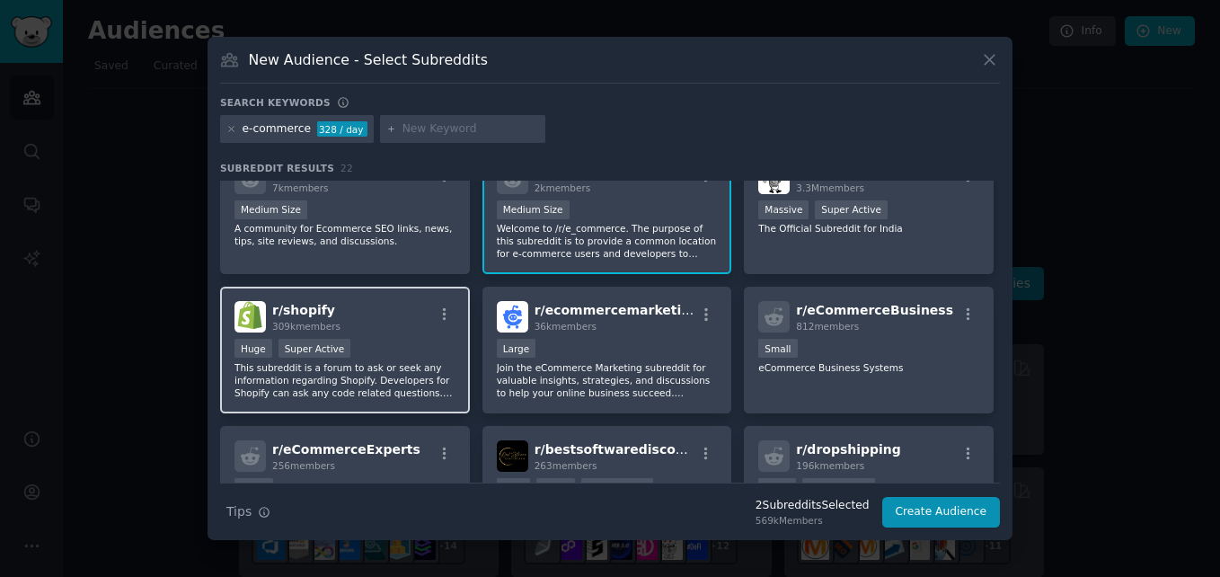
click at [393, 328] on div "r/ shopify 309k members" at bounding box center [344, 316] width 221 height 31
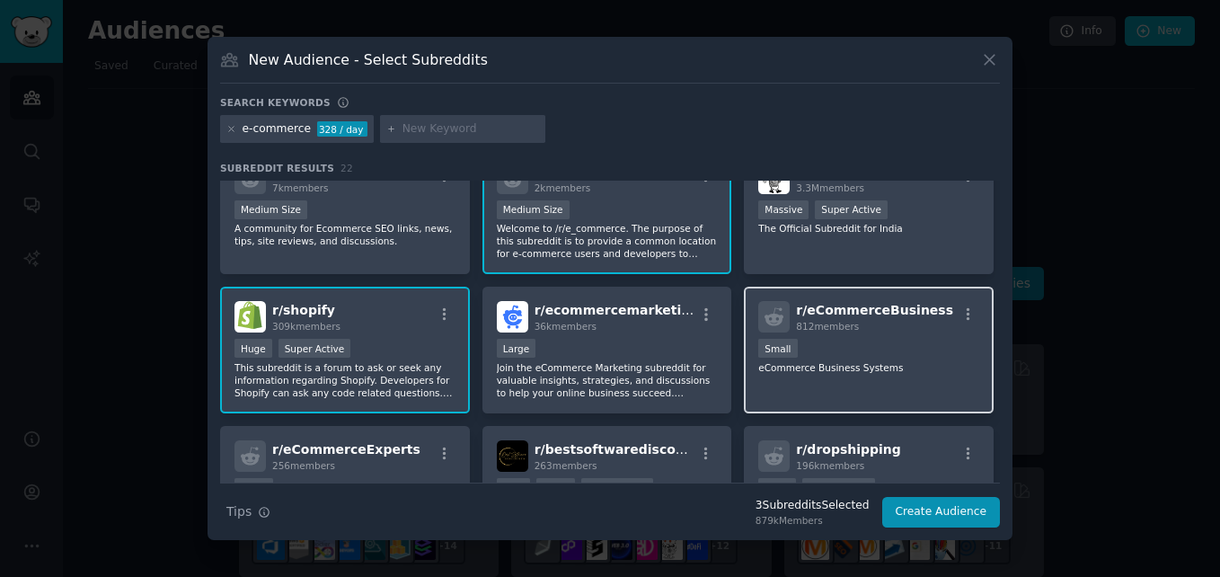
scroll to position [194, 0]
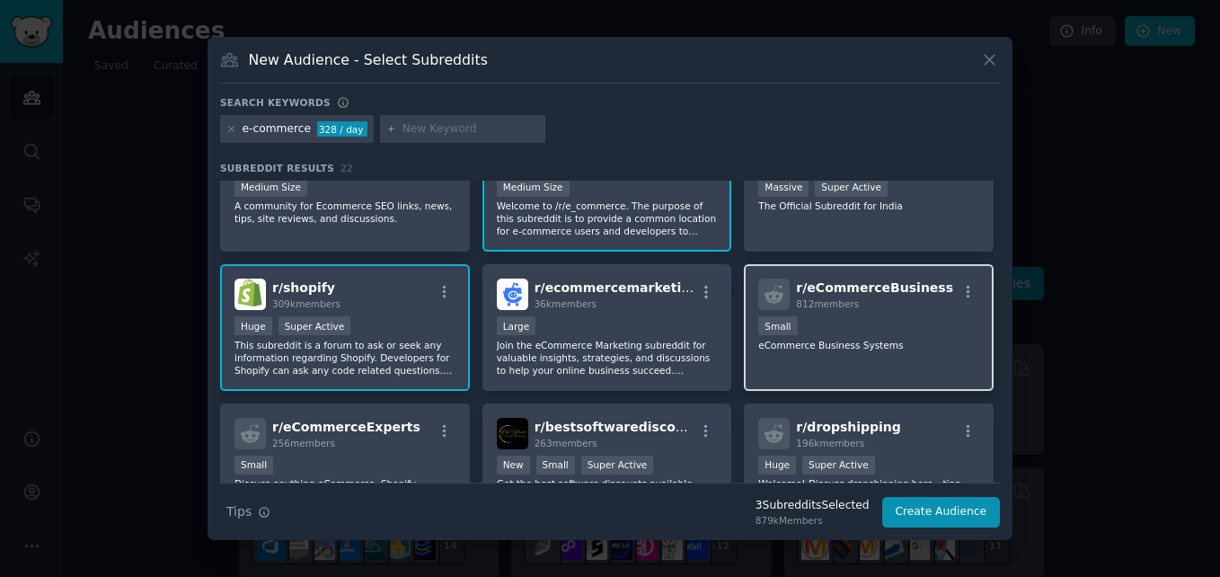
click at [817, 330] on div "100 - 1000 members Small" at bounding box center [868, 327] width 221 height 22
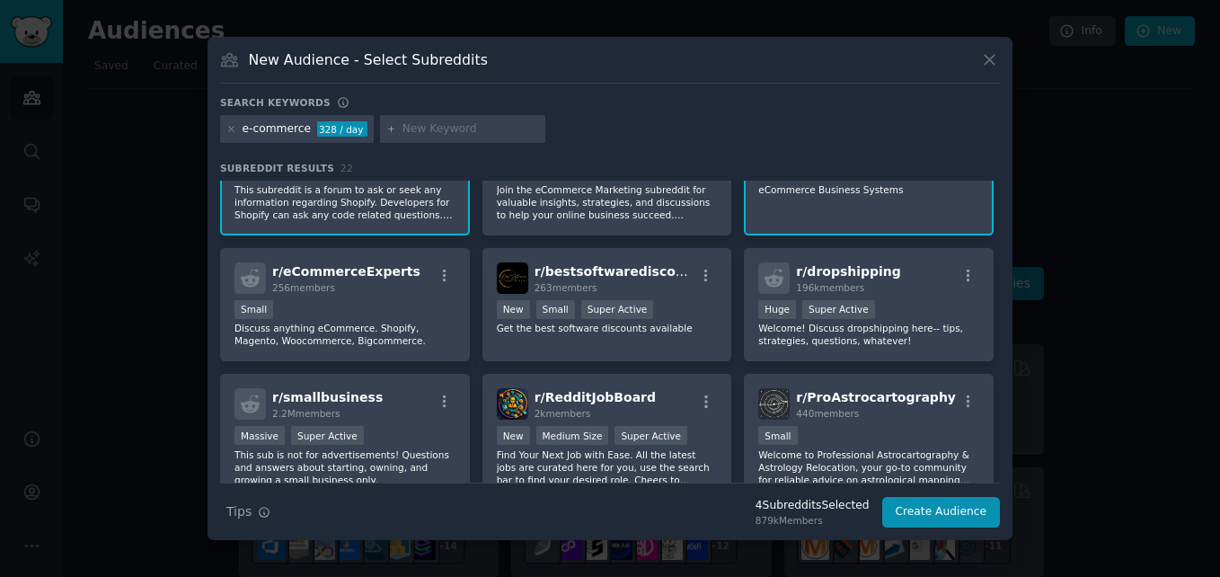
scroll to position [357, 0]
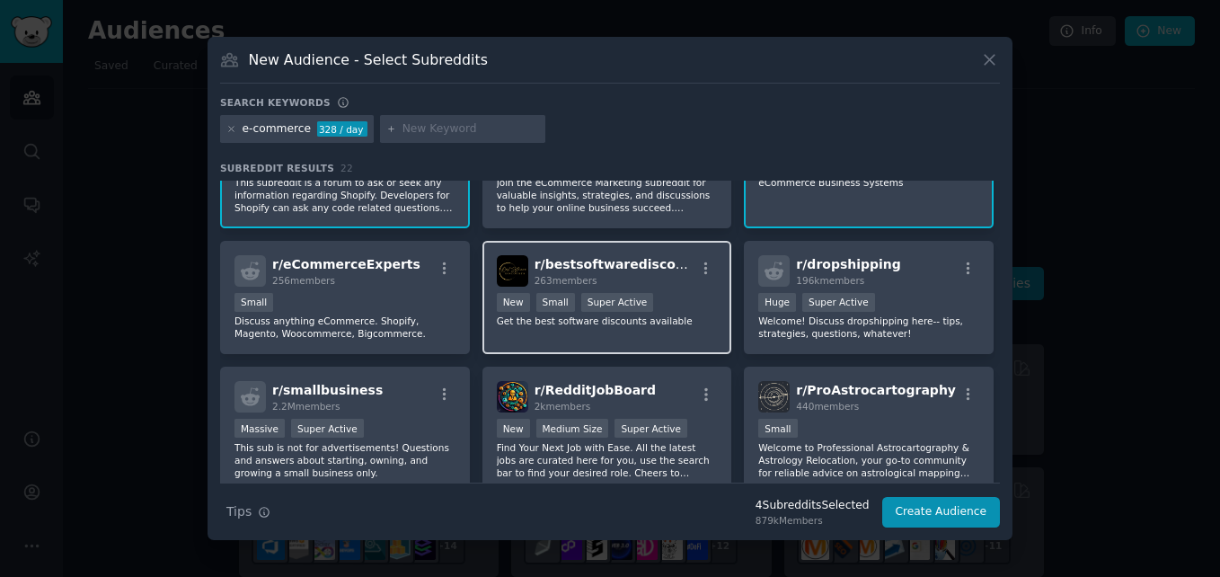
click at [640, 284] on div "263 members" at bounding box center [614, 280] width 161 height 13
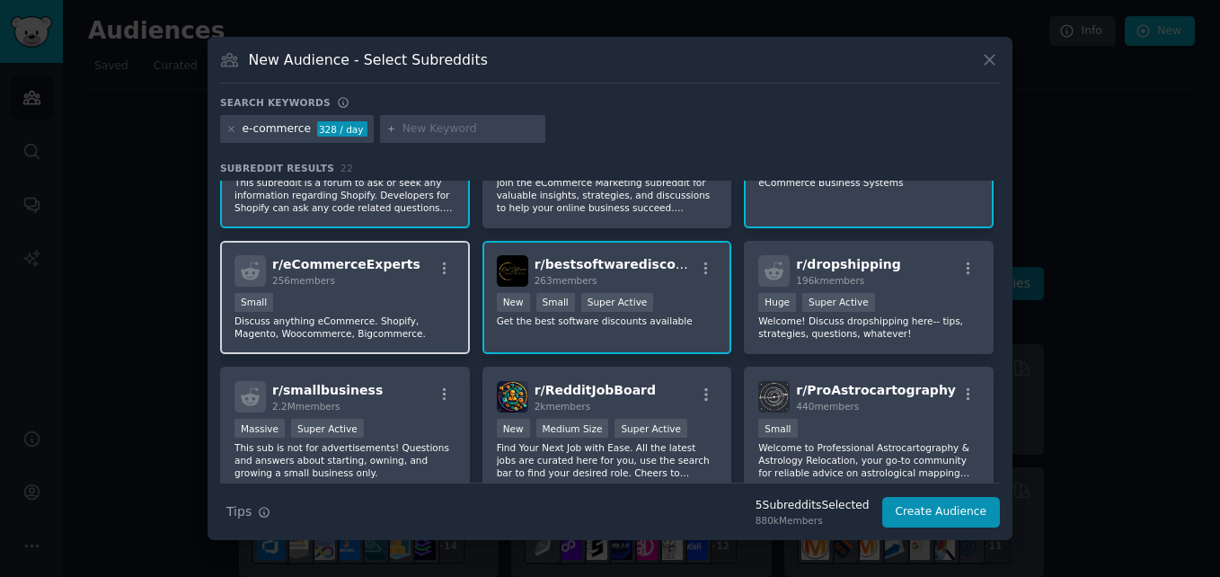
click at [400, 278] on div "r/ eCommerceExperts 256 members" at bounding box center [344, 270] width 221 height 31
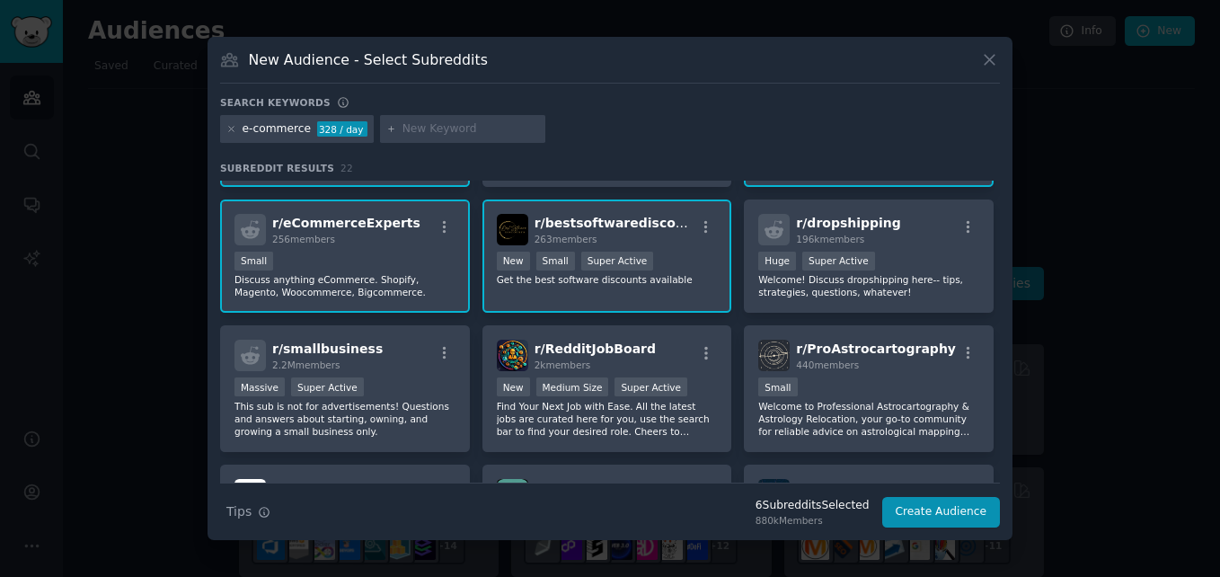
scroll to position [400, 0]
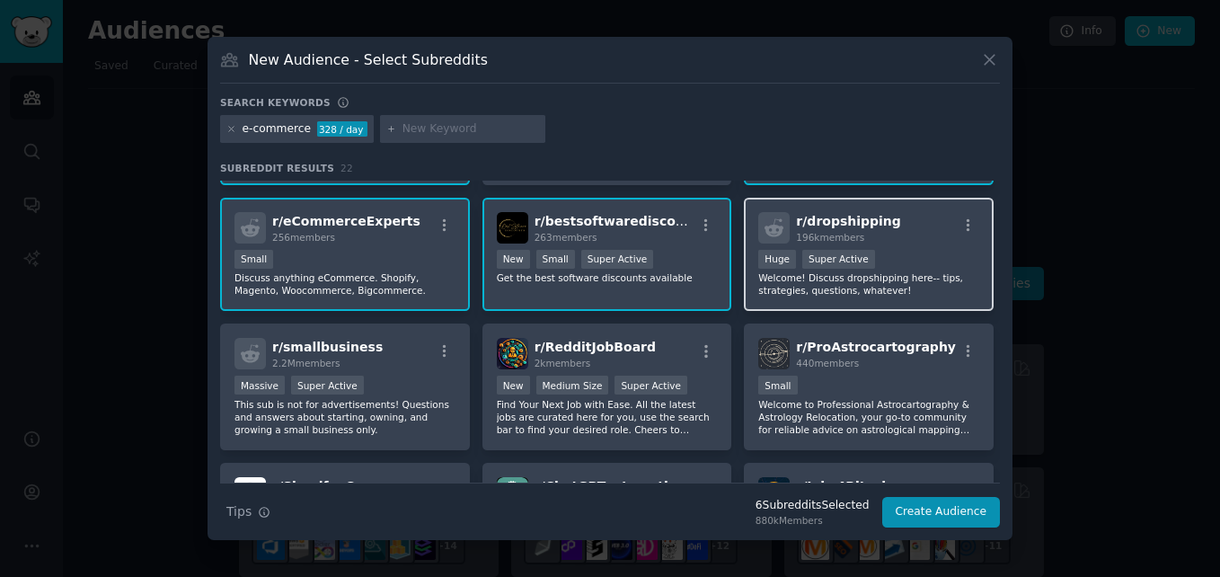
click at [817, 246] on div "r/ dropshipping 196k members >= 95th percentile for submissions / day Huge Supe…" at bounding box center [869, 255] width 250 height 114
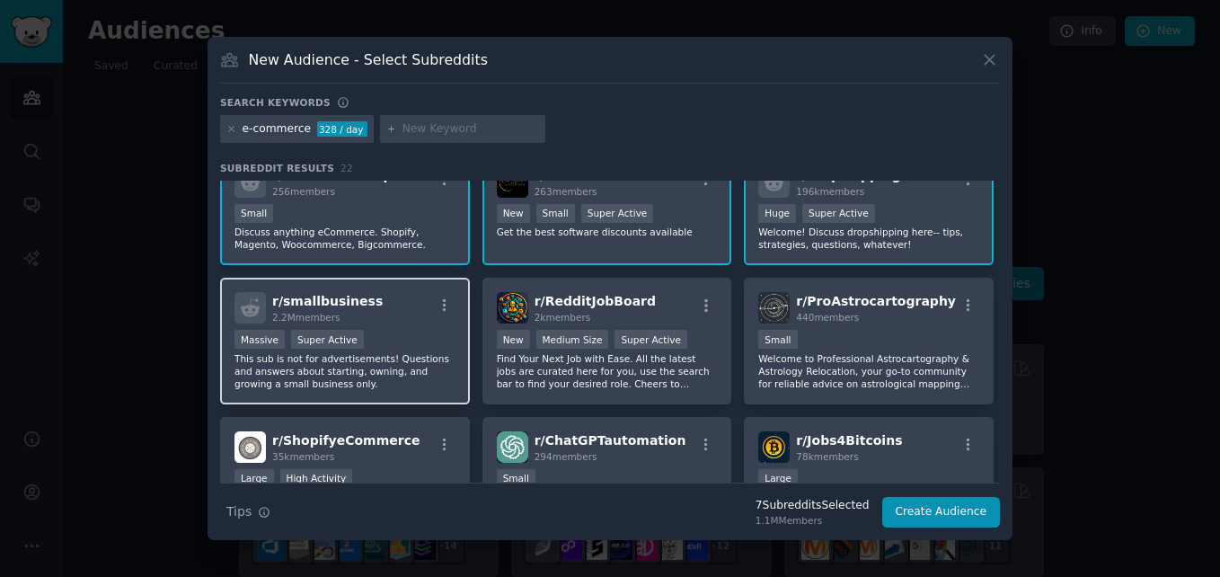
scroll to position [455, 0]
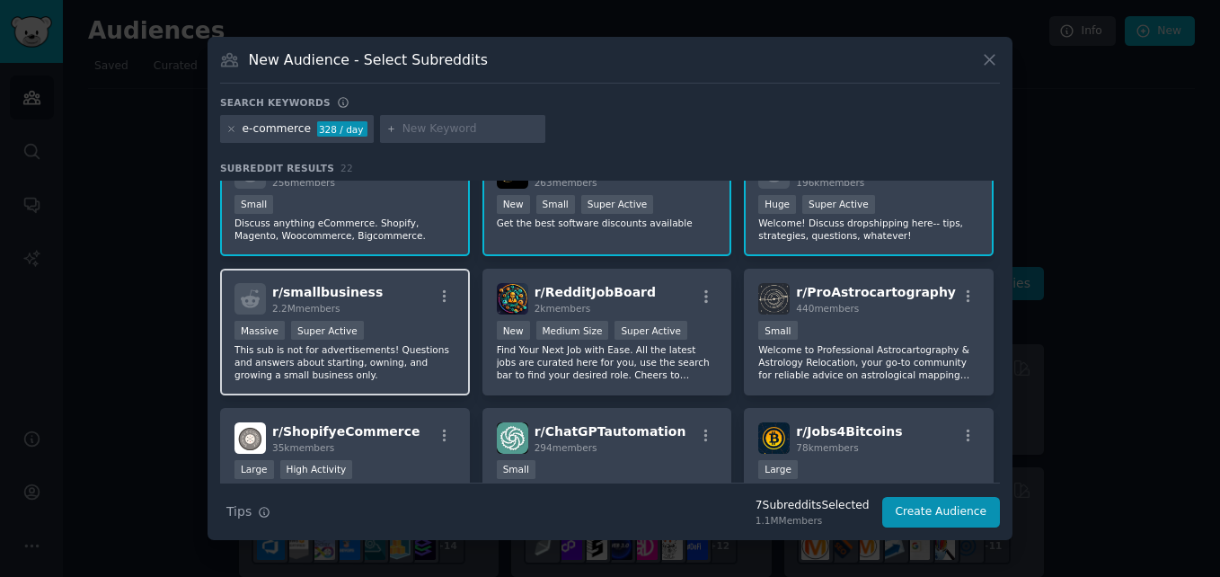
click at [402, 309] on div "r/ smallbusiness 2.2M members" at bounding box center [344, 298] width 221 height 31
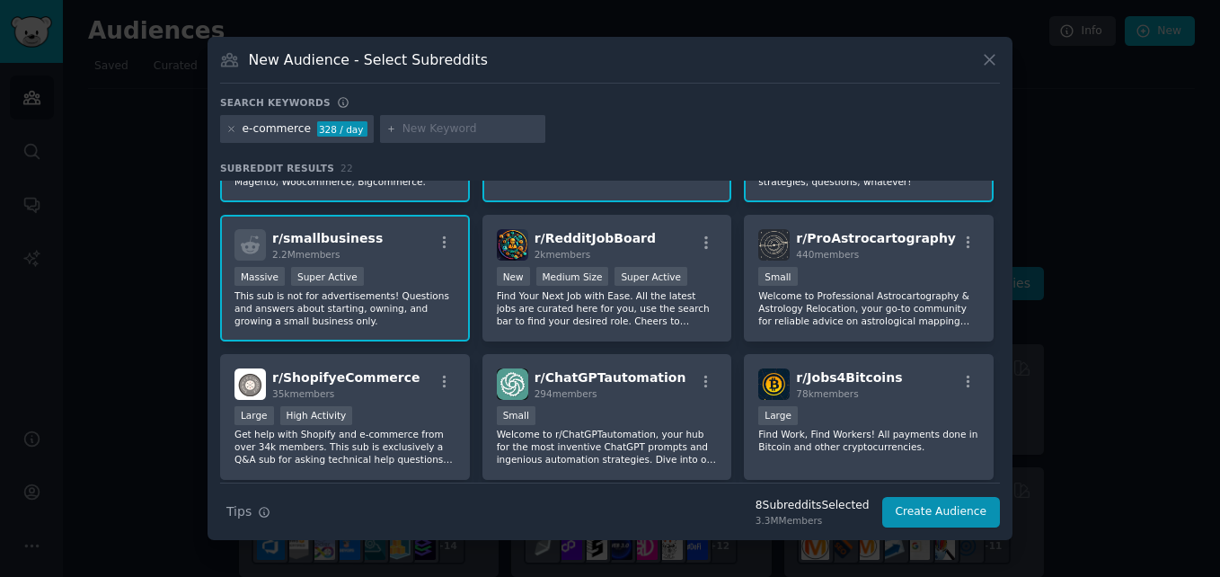
scroll to position [534, 0]
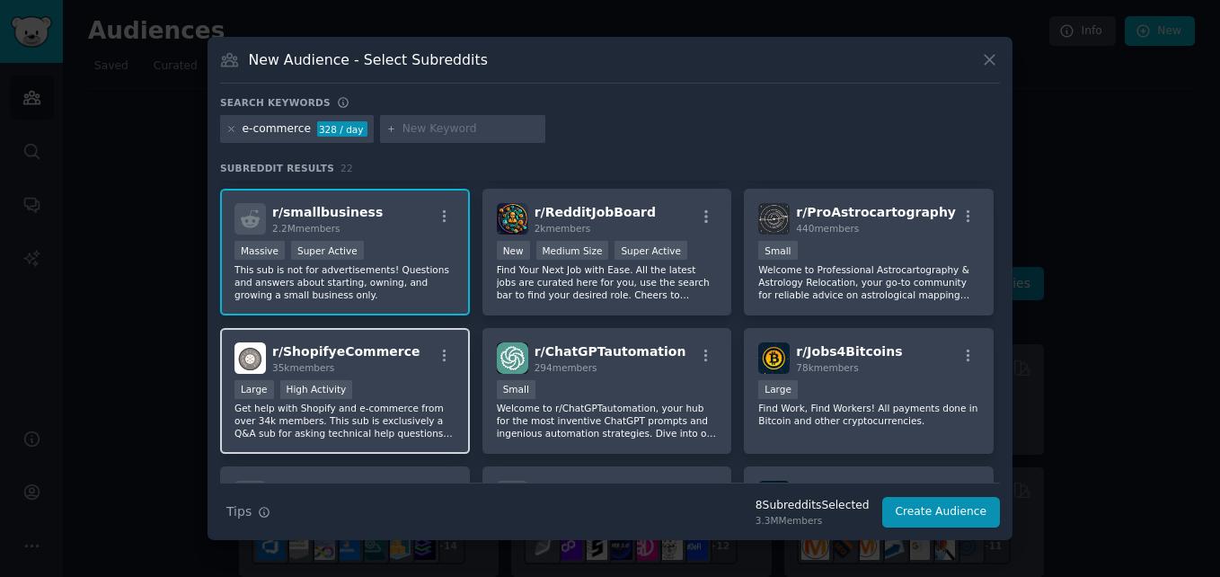
click at [383, 361] on div "35k members" at bounding box center [346, 367] width 148 height 13
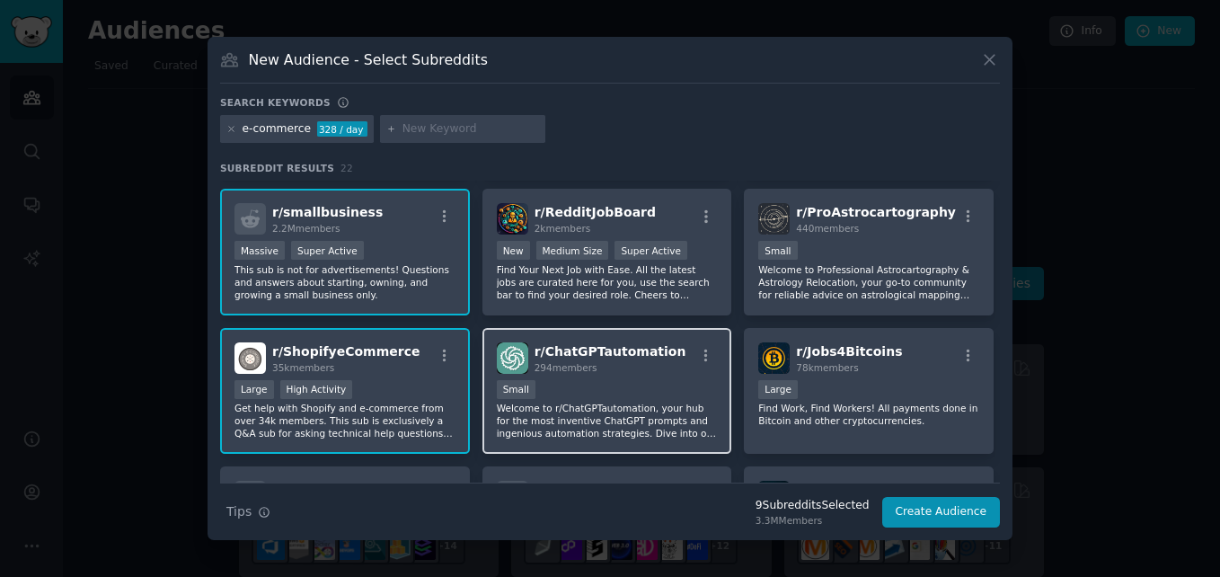
click at [667, 376] on div "r/ ChatGPTautomation 294 members Small Welcome to r/ChatGPTautomation, your hub…" at bounding box center [607, 391] width 250 height 127
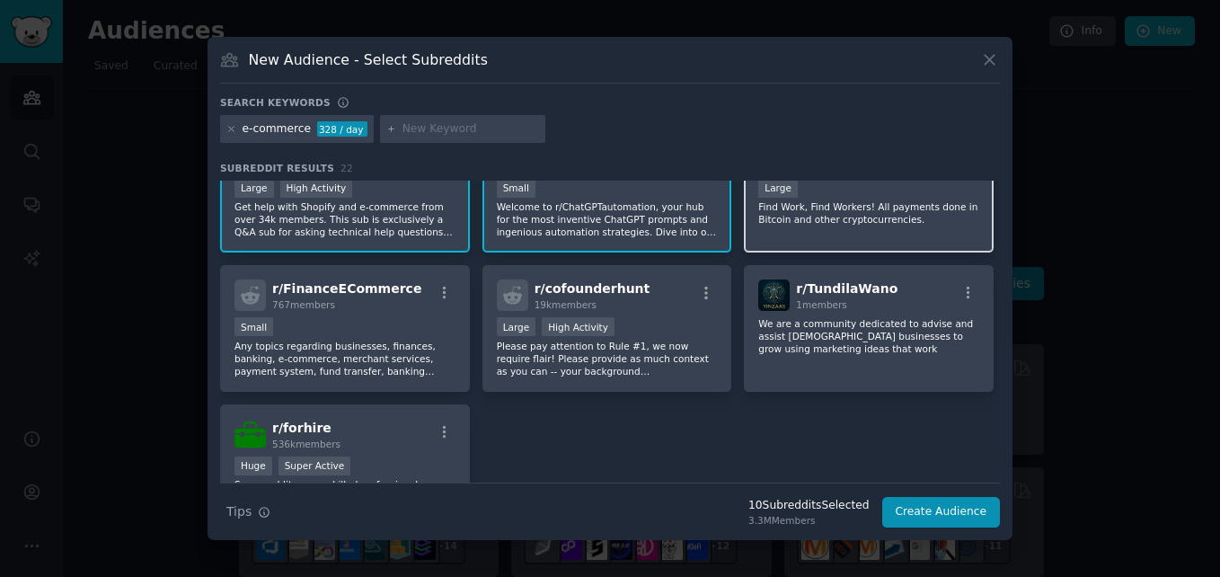
scroll to position [737, 0]
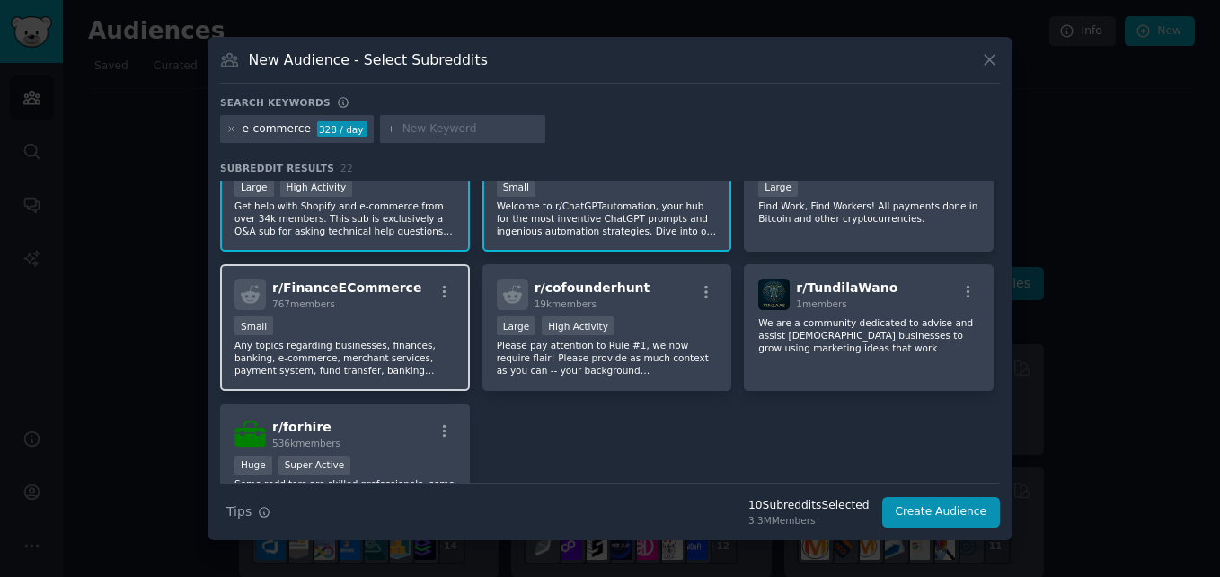
click at [332, 331] on div "Small" at bounding box center [344, 327] width 221 height 22
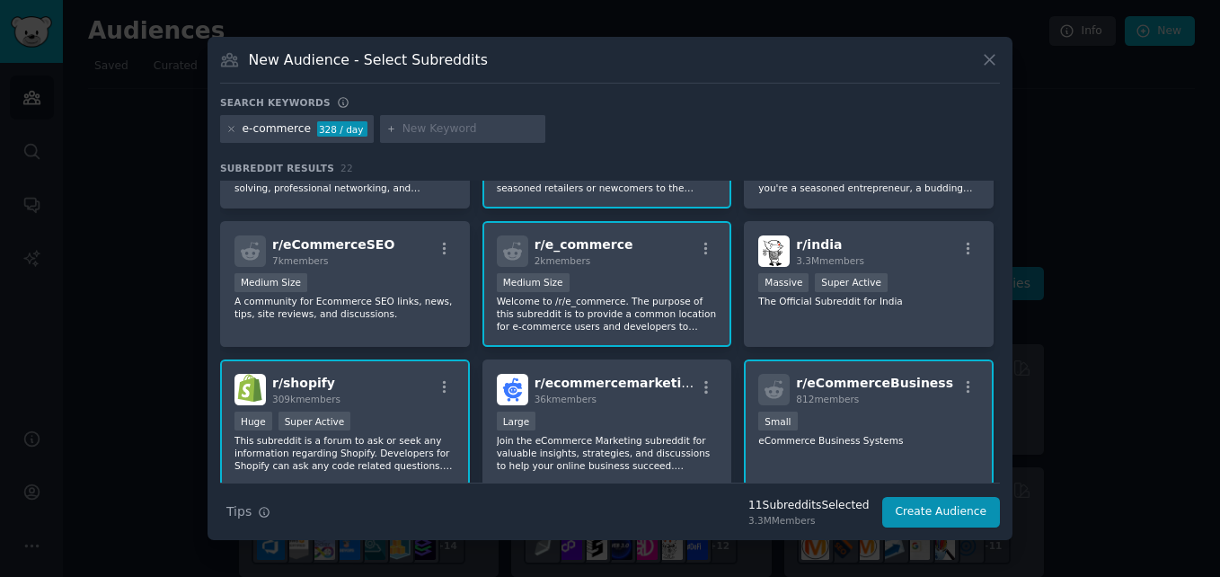
scroll to position [168, 0]
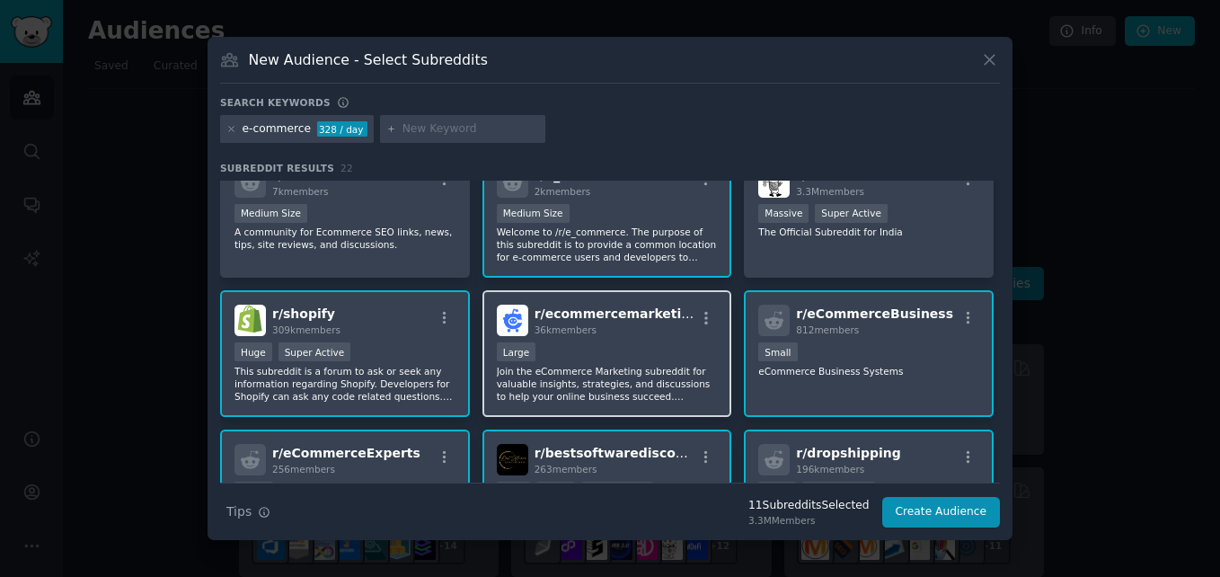
click at [564, 321] on span "r/ ecommercemarketing" at bounding box center [616, 313] width 165 height 14
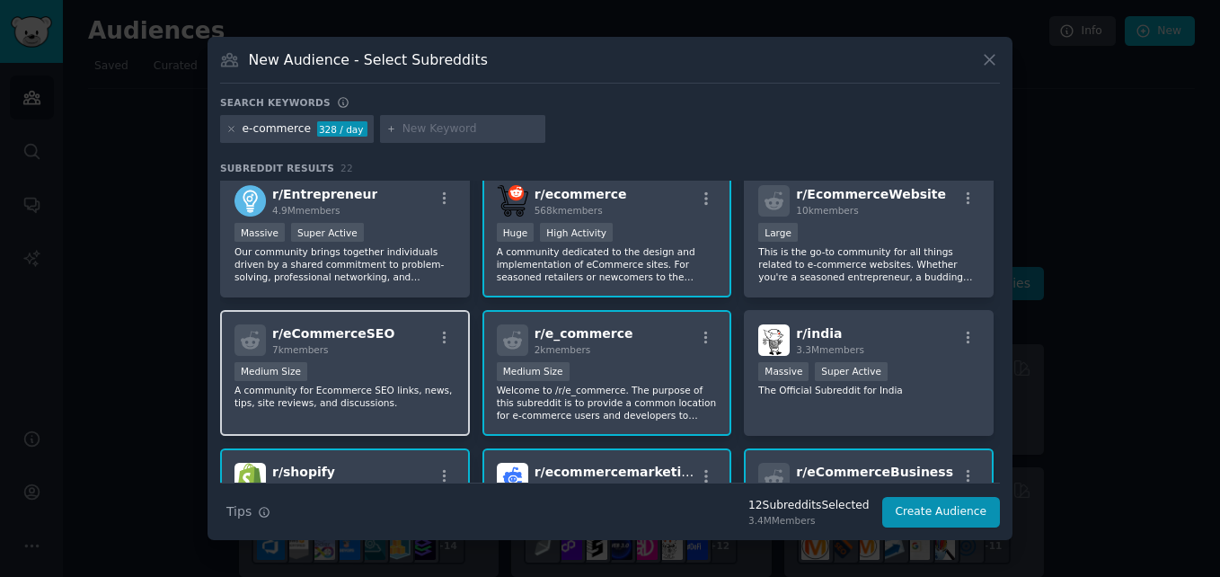
scroll to position [0, 0]
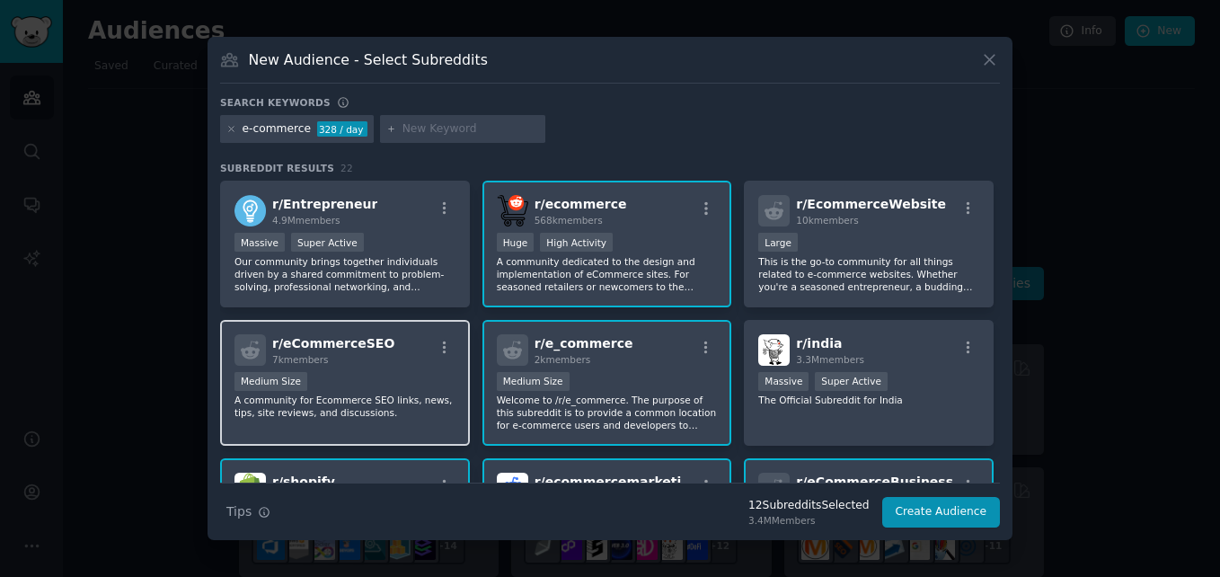
click at [335, 372] on div "Medium Size" at bounding box center [344, 383] width 221 height 22
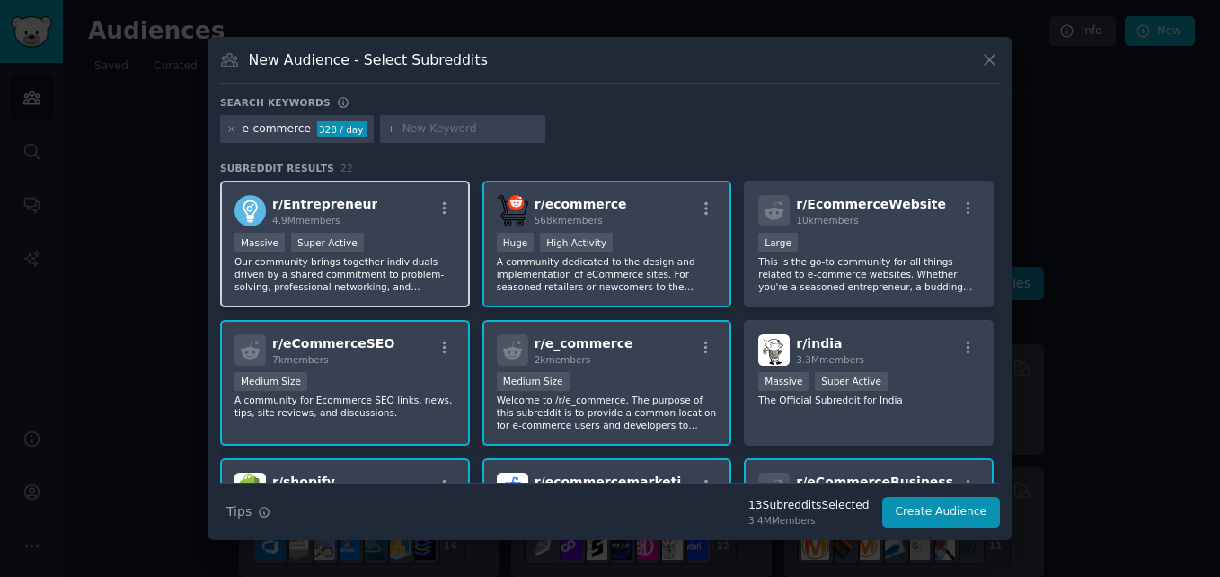
click at [397, 239] on div "Massive Super Active" at bounding box center [344, 244] width 221 height 22
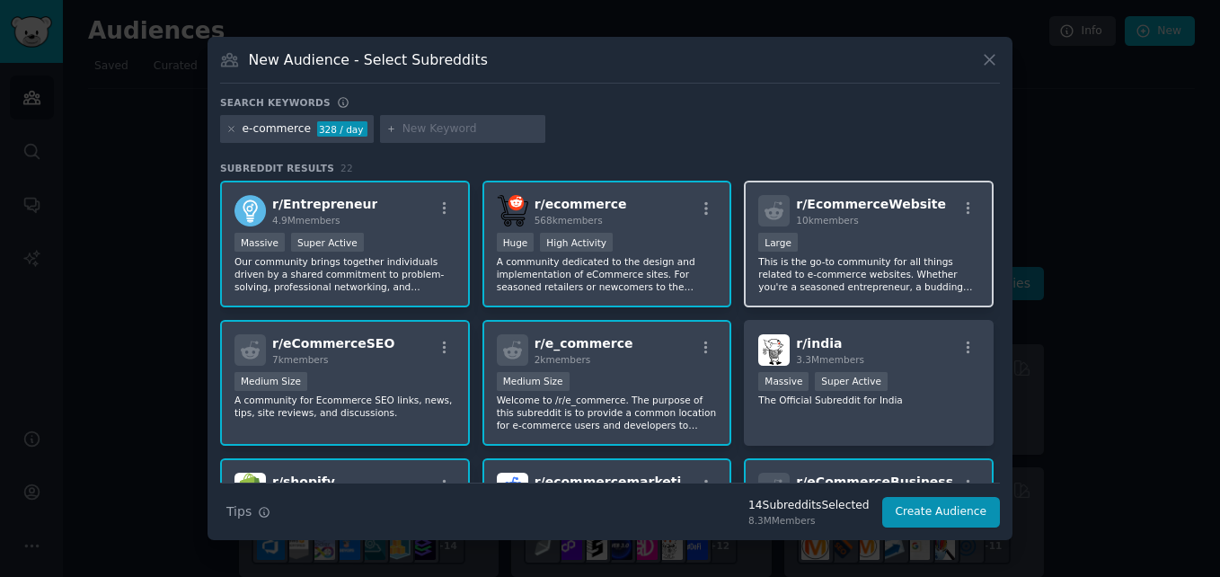
click at [852, 241] on div "10,000 - 100,000 members Large" at bounding box center [868, 244] width 221 height 22
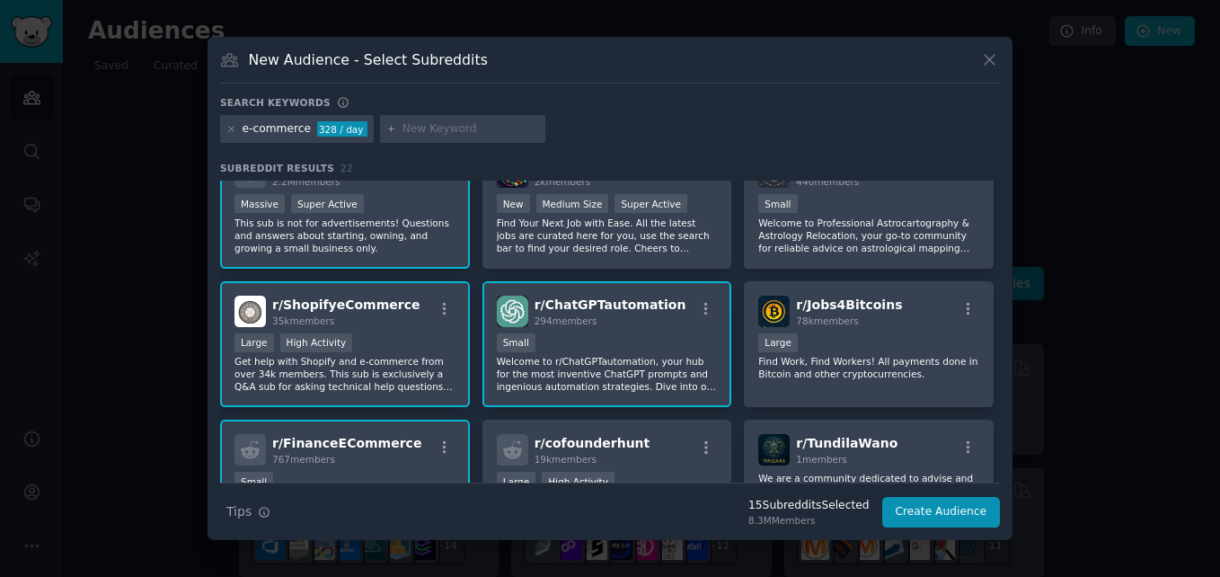
scroll to position [846, 0]
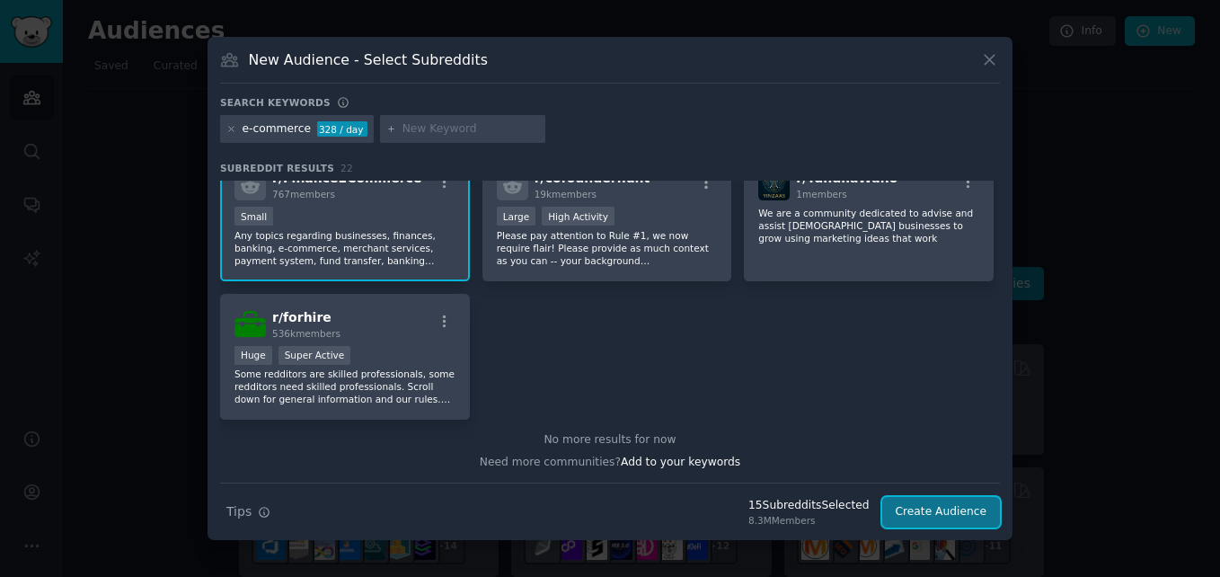
click at [957, 509] on button "Create Audience" at bounding box center [941, 512] width 119 height 31
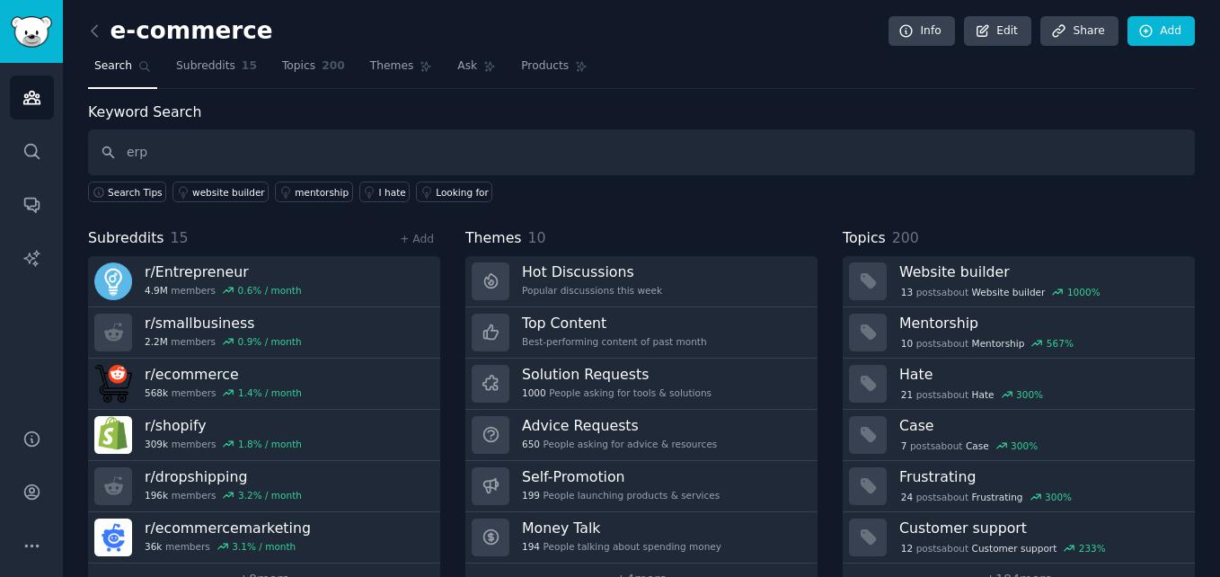
type input "erp"
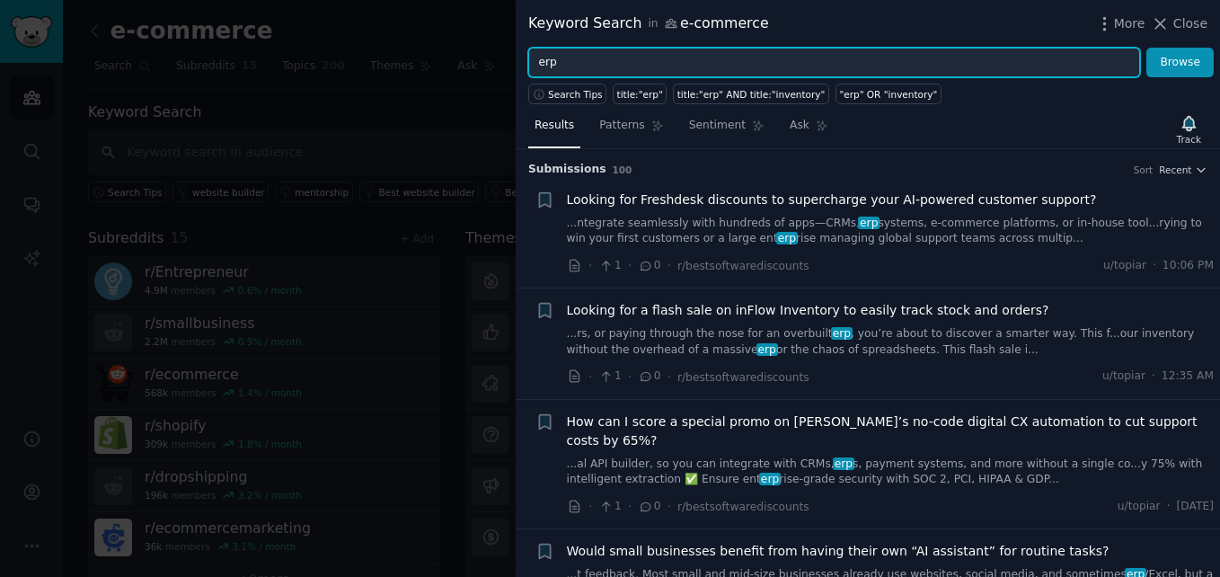
click at [605, 62] on input "erp" at bounding box center [834, 63] width 612 height 31
type input "e"
click at [605, 62] on input "inventr" at bounding box center [834, 63] width 612 height 31
click at [1146, 48] on button "Browse" at bounding box center [1179, 63] width 67 height 31
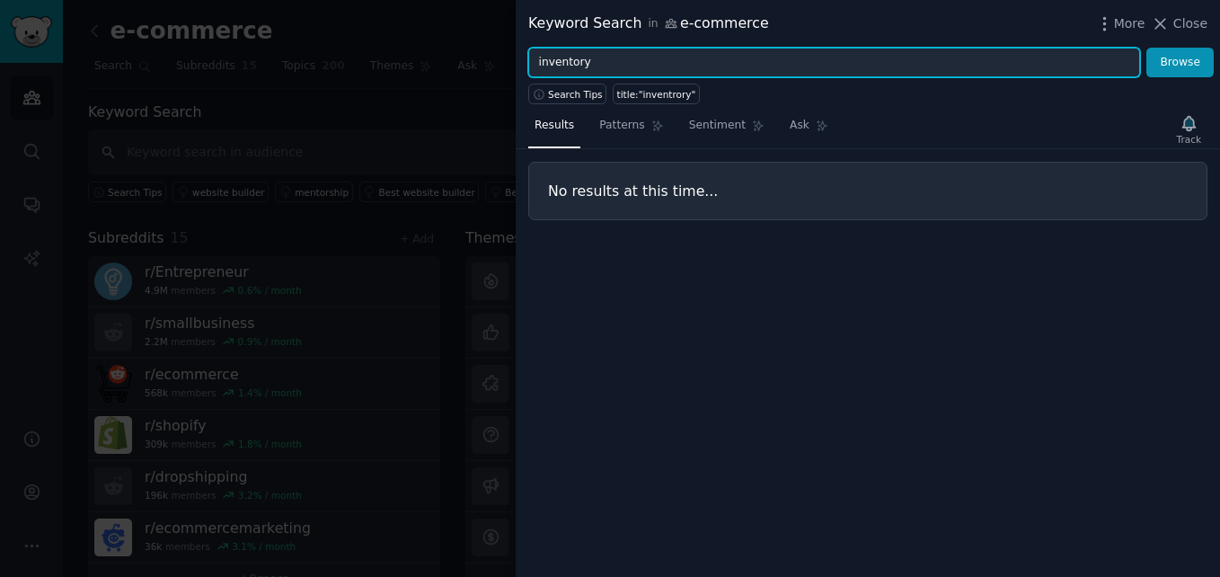
type input "inventory"
click at [1146, 48] on button "Browse" at bounding box center [1179, 63] width 67 height 31
